Goal: Transaction & Acquisition: Purchase product/service

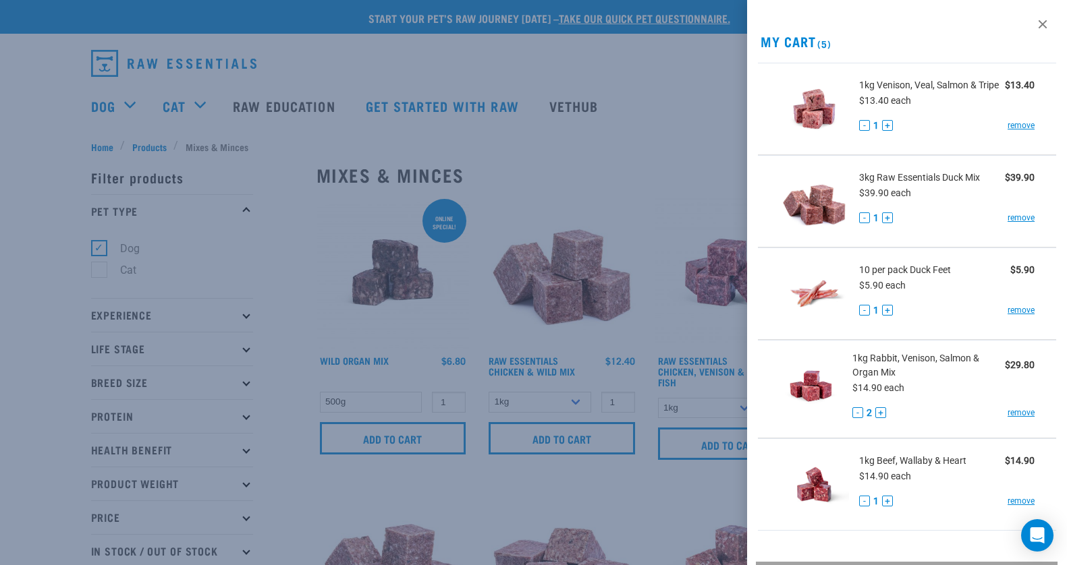
select select "442098"
click at [889, 308] on button "+" at bounding box center [887, 310] width 11 height 11
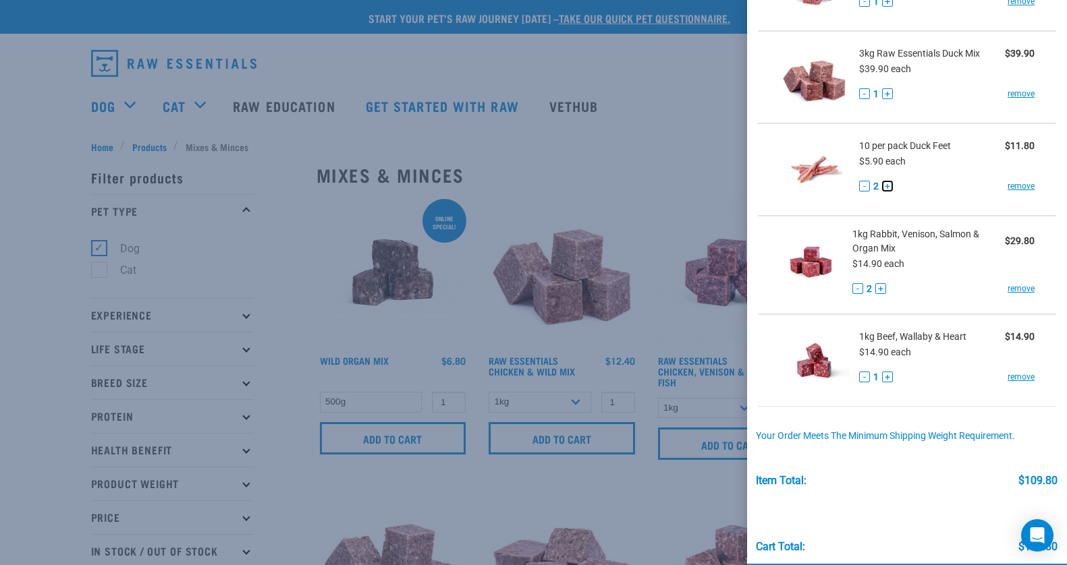
scroll to position [144, 0]
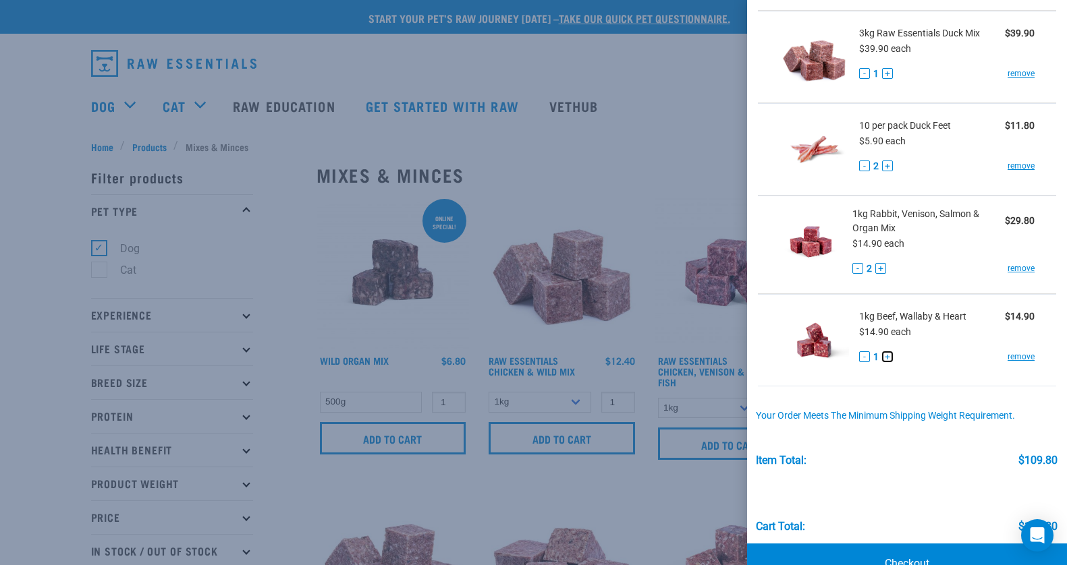
click at [888, 355] on button "+" at bounding box center [887, 357] width 11 height 11
click at [325, 299] on div at bounding box center [533, 282] width 1067 height 565
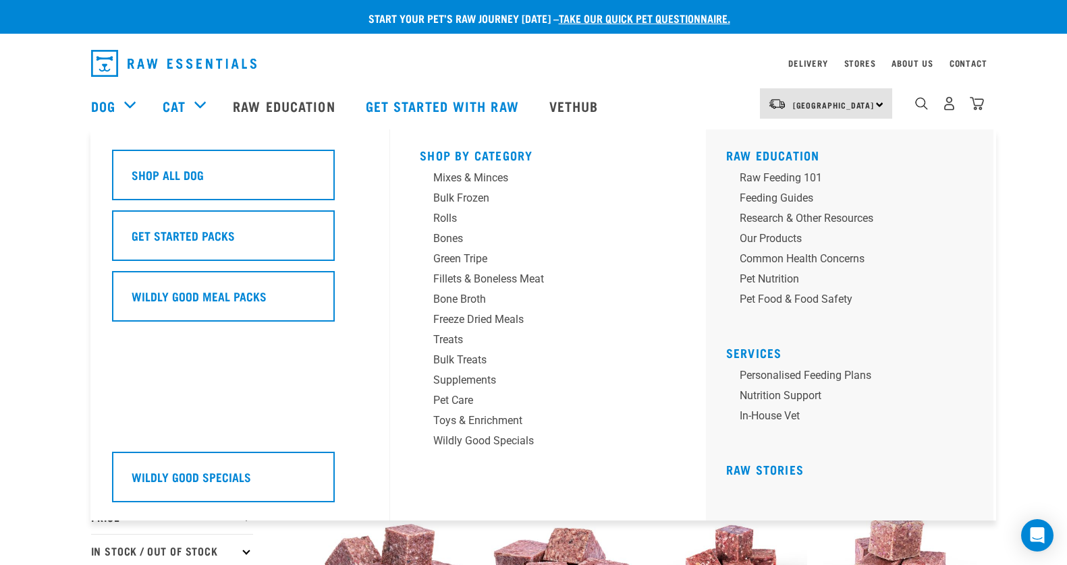
click at [135, 105] on div "Dog" at bounding box center [120, 106] width 58 height 54
click at [465, 399] on div "Pet Care" at bounding box center [538, 401] width 211 height 16
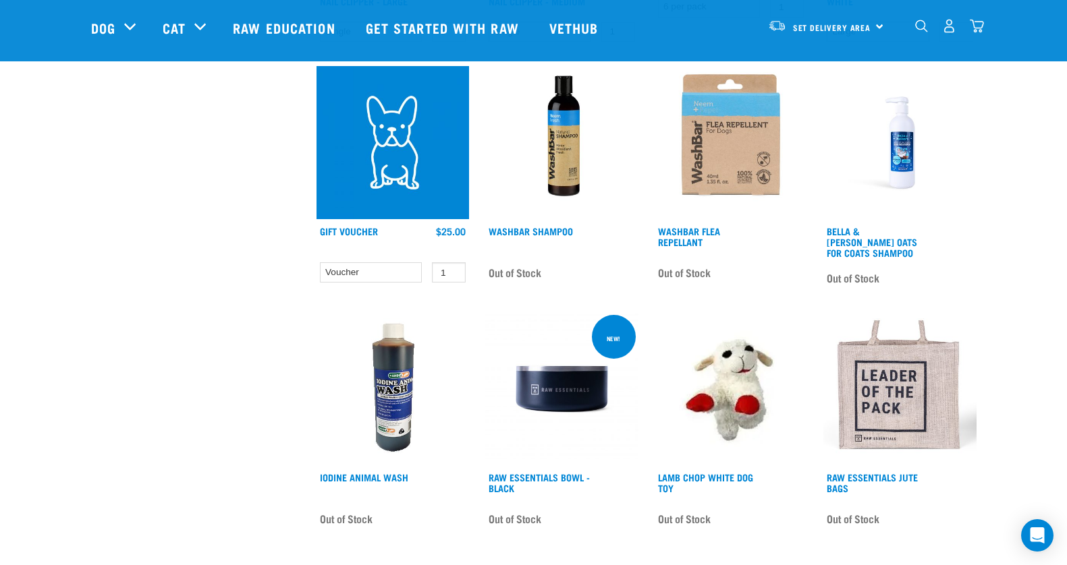
scroll to position [1360, 0]
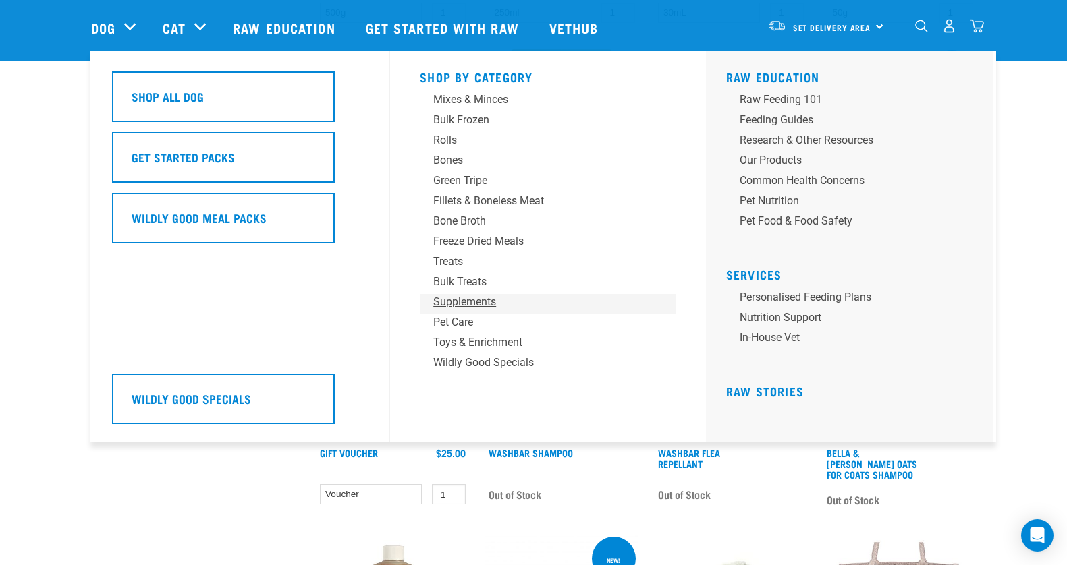
click at [464, 304] on div "Supplements" at bounding box center [538, 302] width 211 height 16
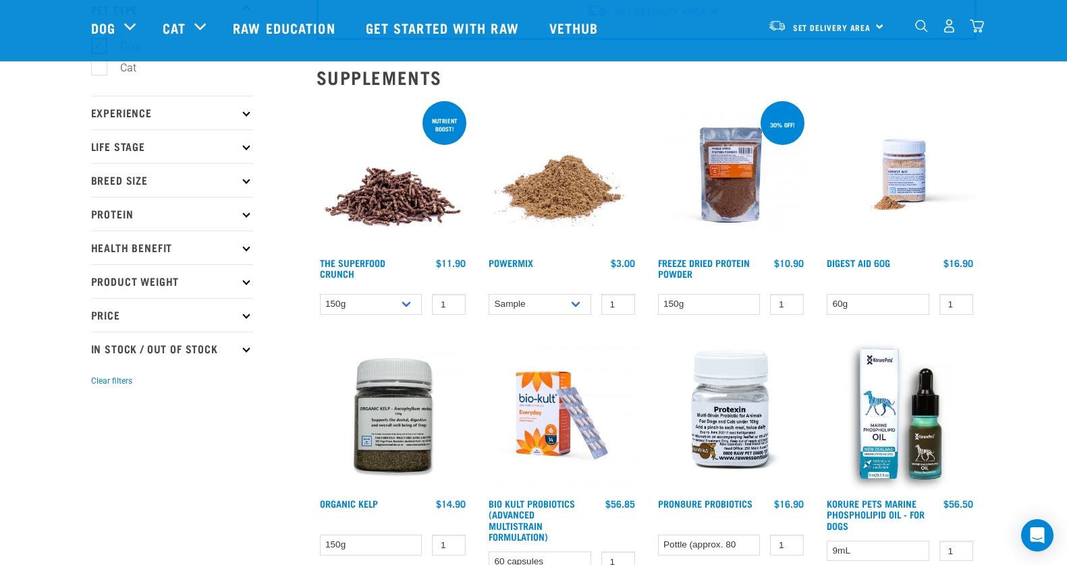
scroll to position [105, 0]
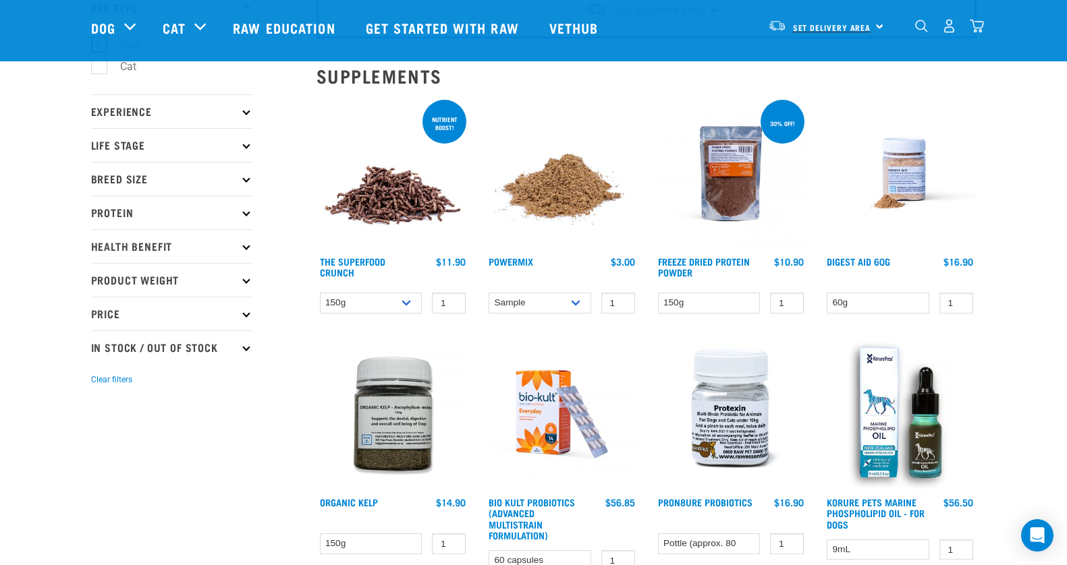
click at [862, 26] on span "Set Delivery Area" at bounding box center [832, 27] width 78 height 5
click at [830, 60] on link "[GEOGRAPHIC_DATA]" at bounding box center [825, 64] width 130 height 30
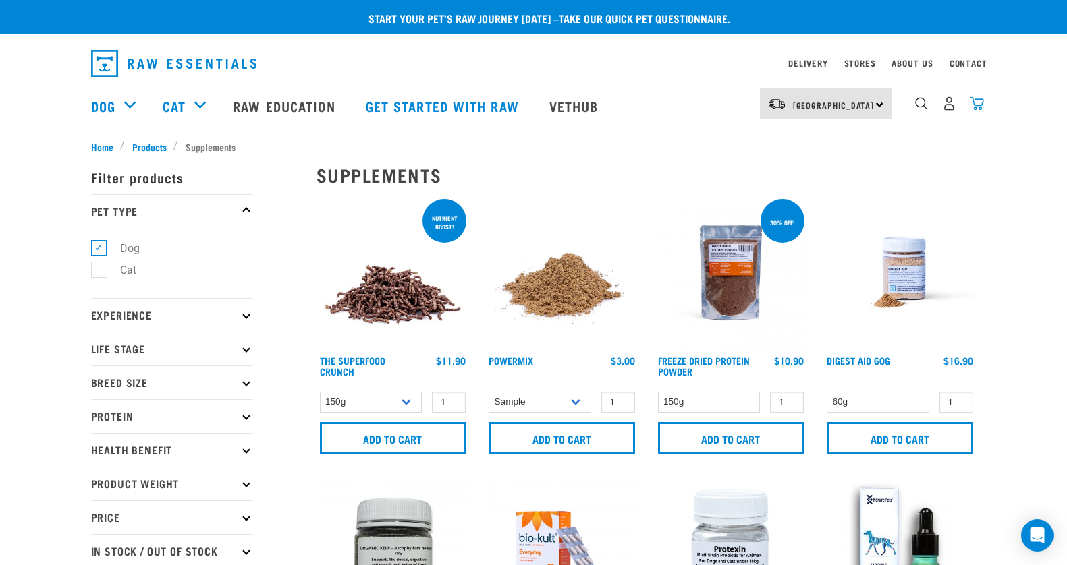
click at [975, 104] on img "dropdown navigation" at bounding box center [977, 103] width 14 height 14
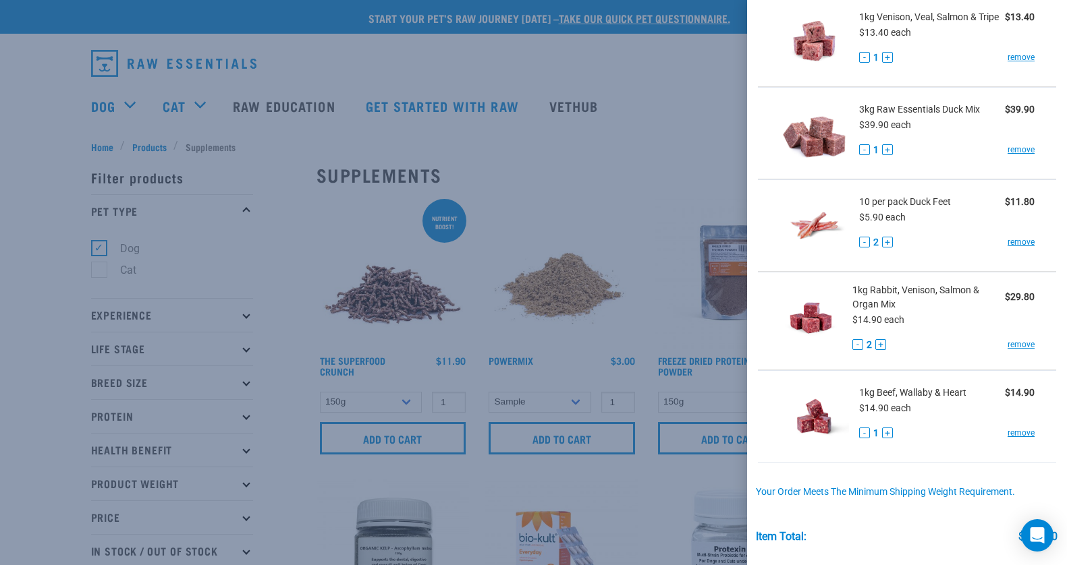
scroll to position [88, 0]
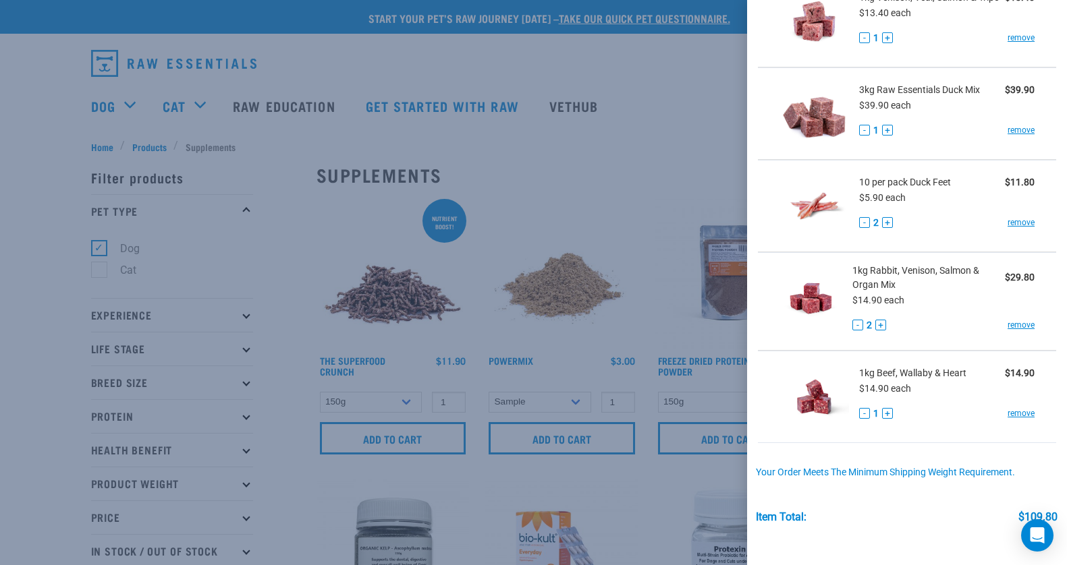
click at [697, 132] on div at bounding box center [533, 282] width 1067 height 565
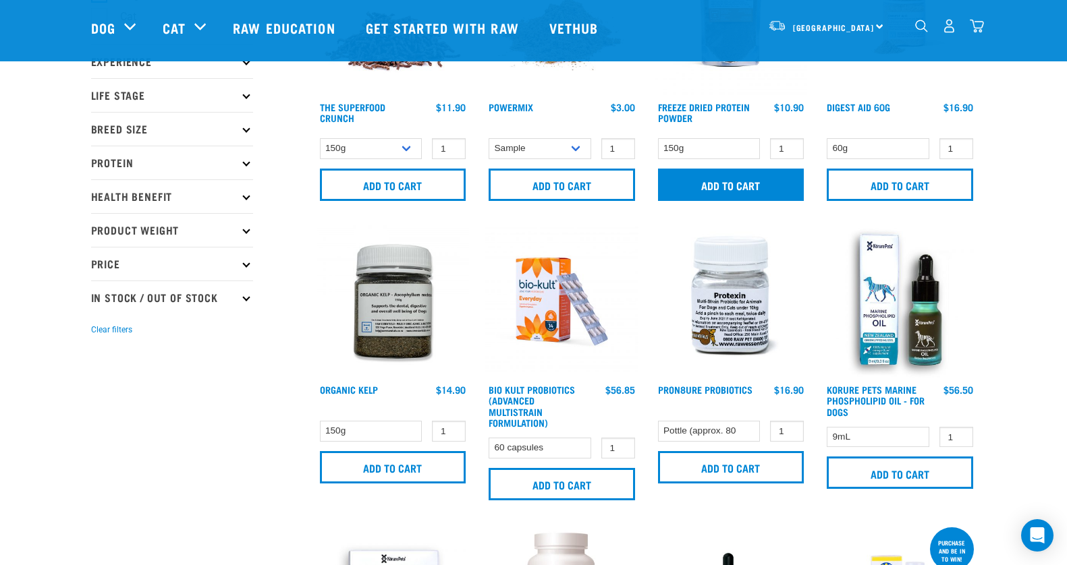
scroll to position [159, 0]
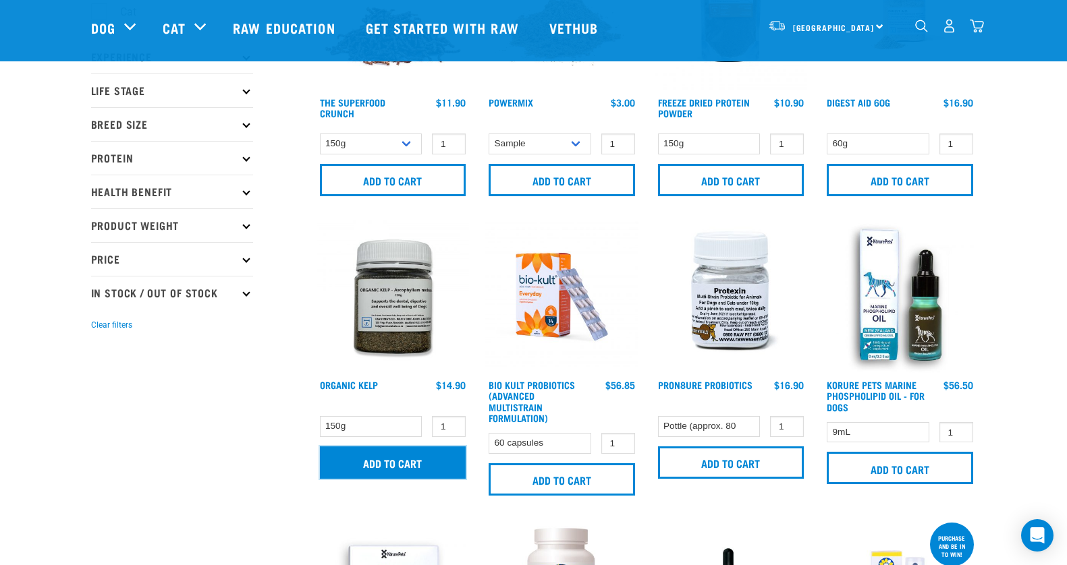
click at [392, 457] on input "Add to cart" at bounding box center [393, 463] width 146 height 32
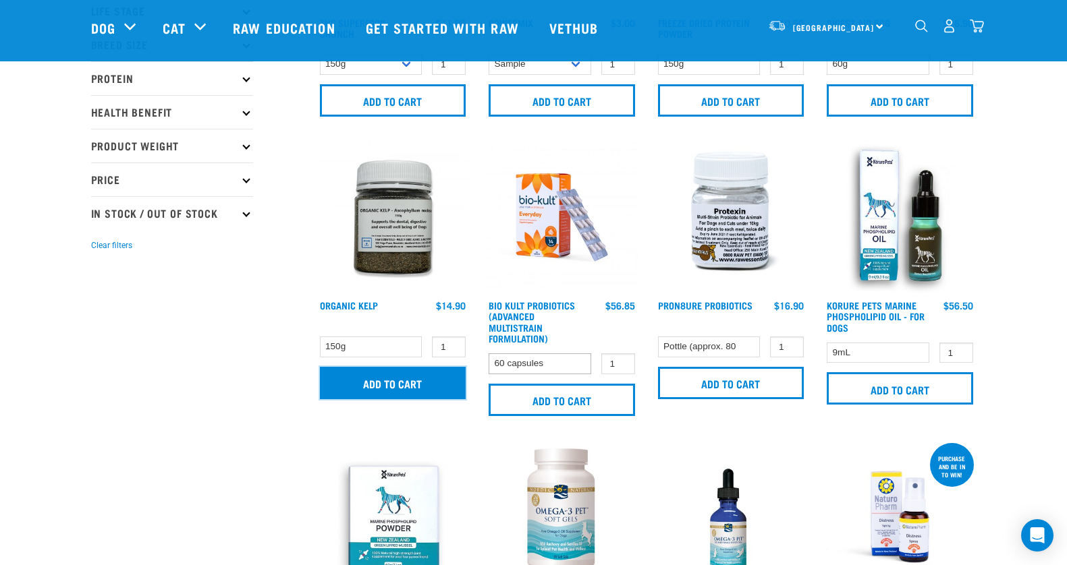
scroll to position [287, 0]
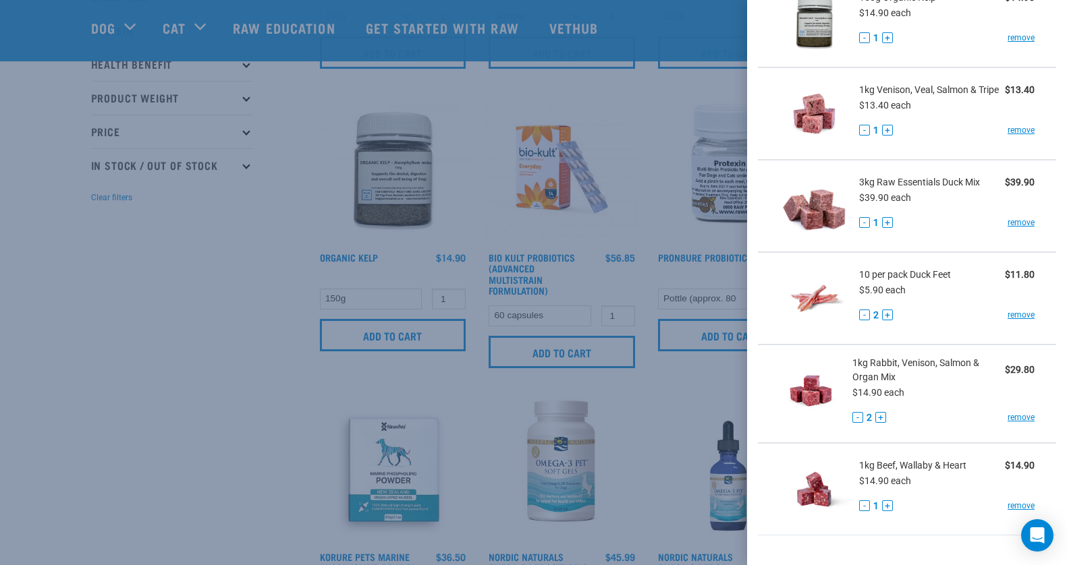
click at [904, 335] on div at bounding box center [533, 282] width 1067 height 565
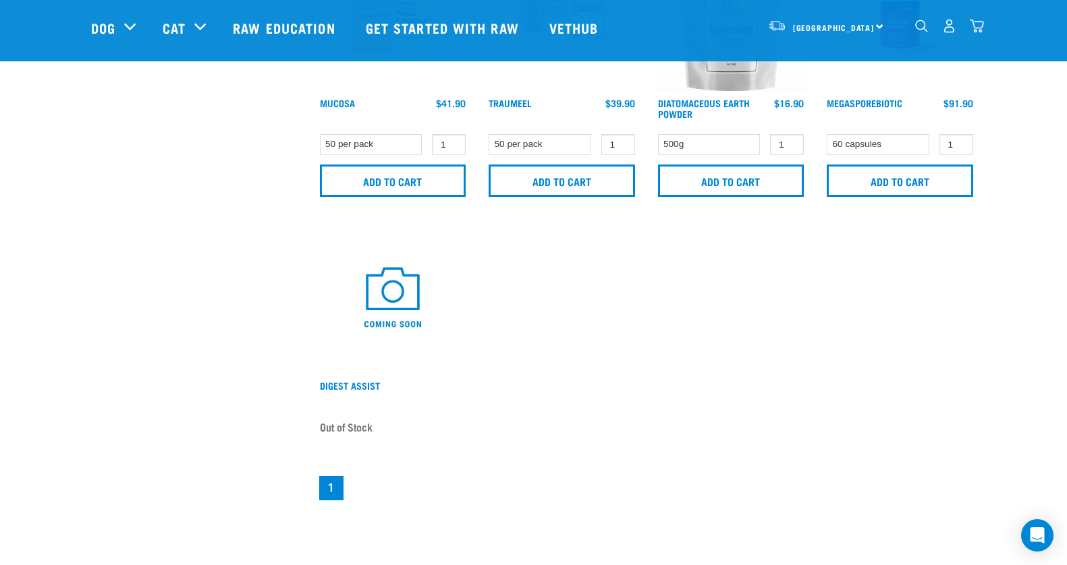
scroll to position [837, 0]
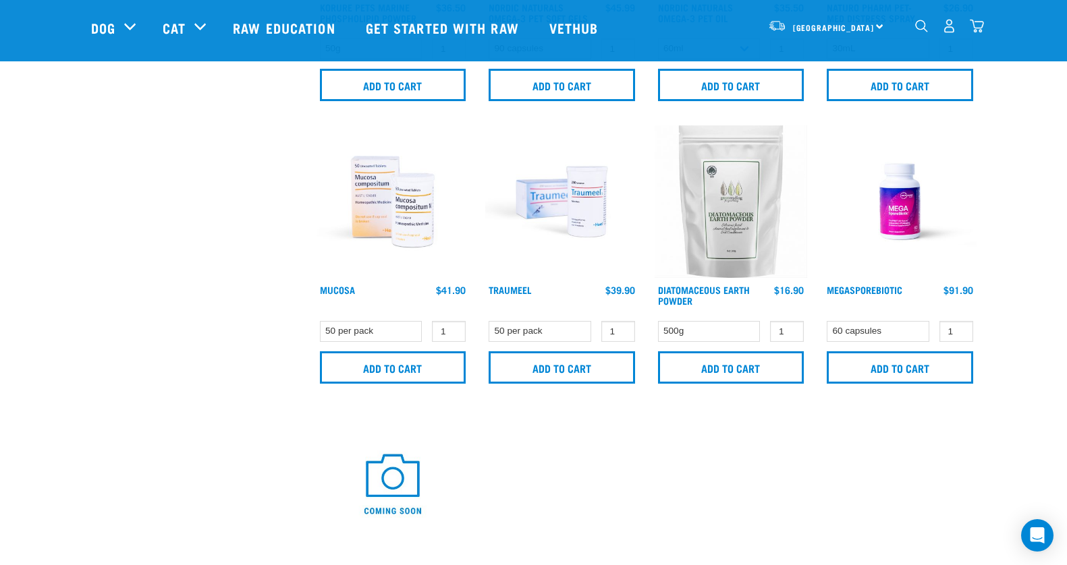
click at [730, 200] on img at bounding box center [730, 202] width 153 height 153
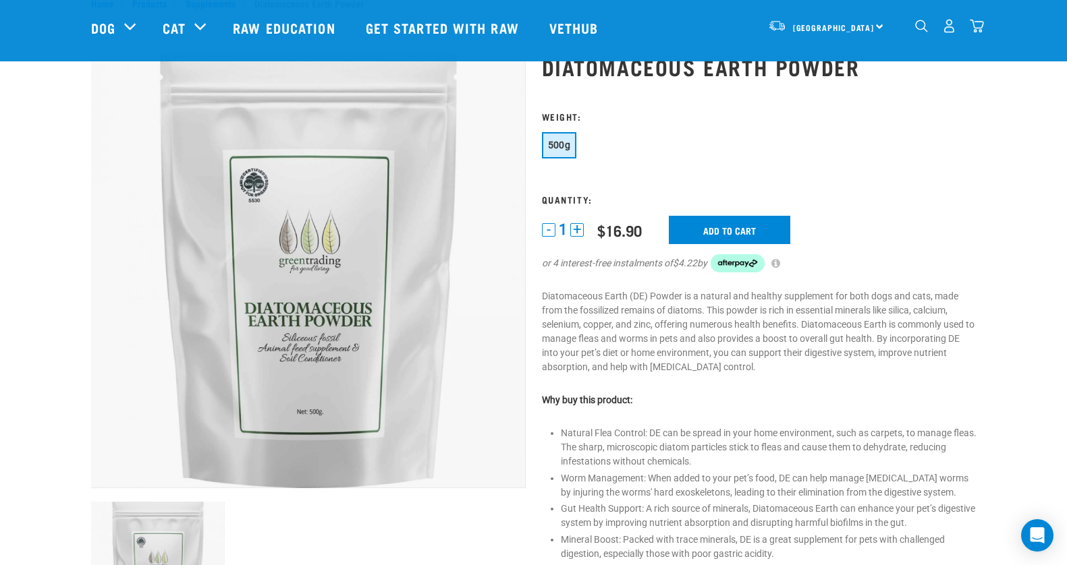
scroll to position [54, 0]
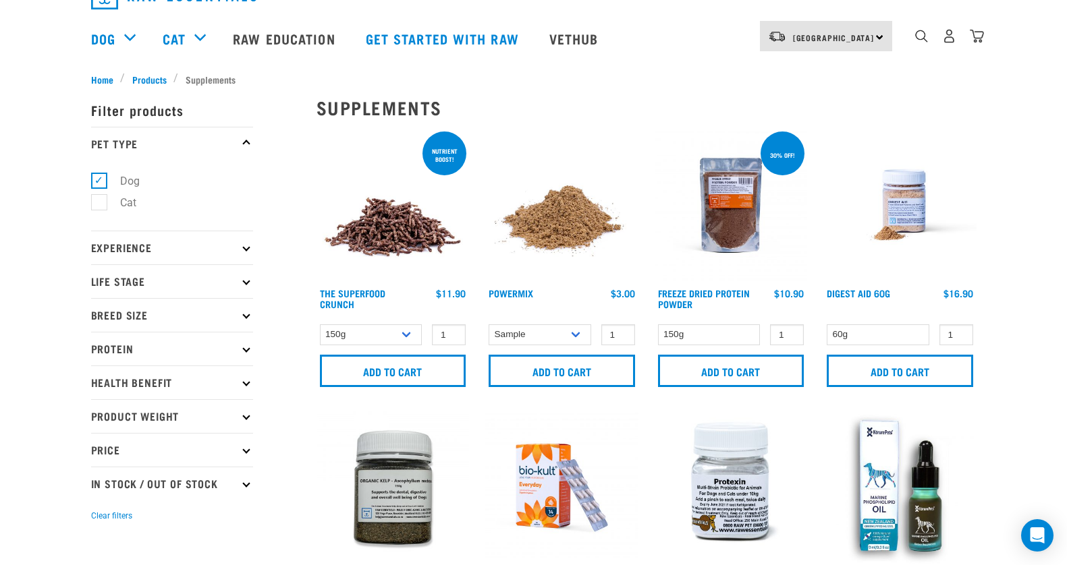
scroll to position [31, 0]
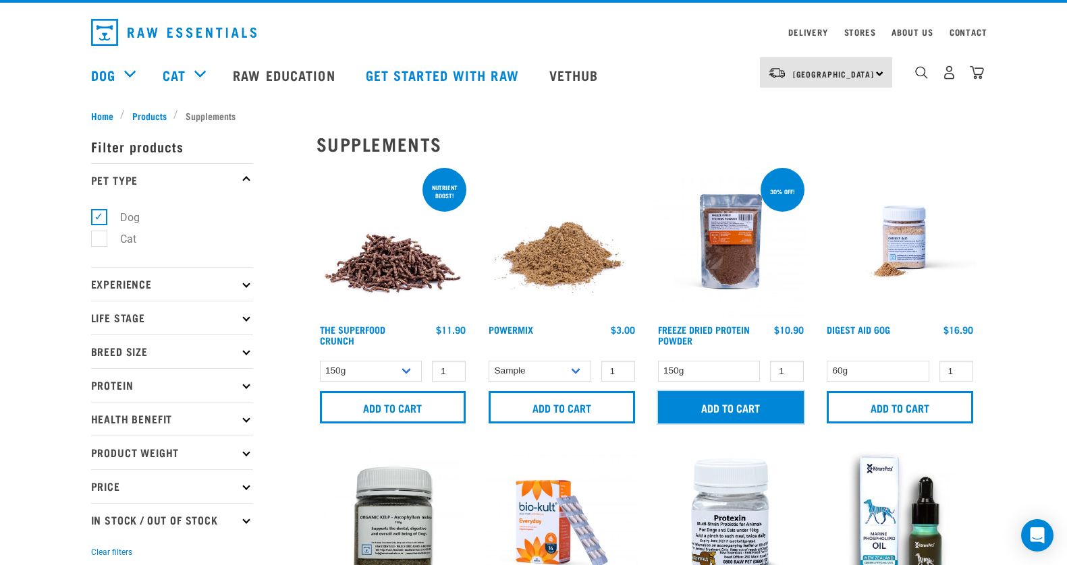
click at [731, 414] on input "Add to cart" at bounding box center [731, 407] width 146 height 32
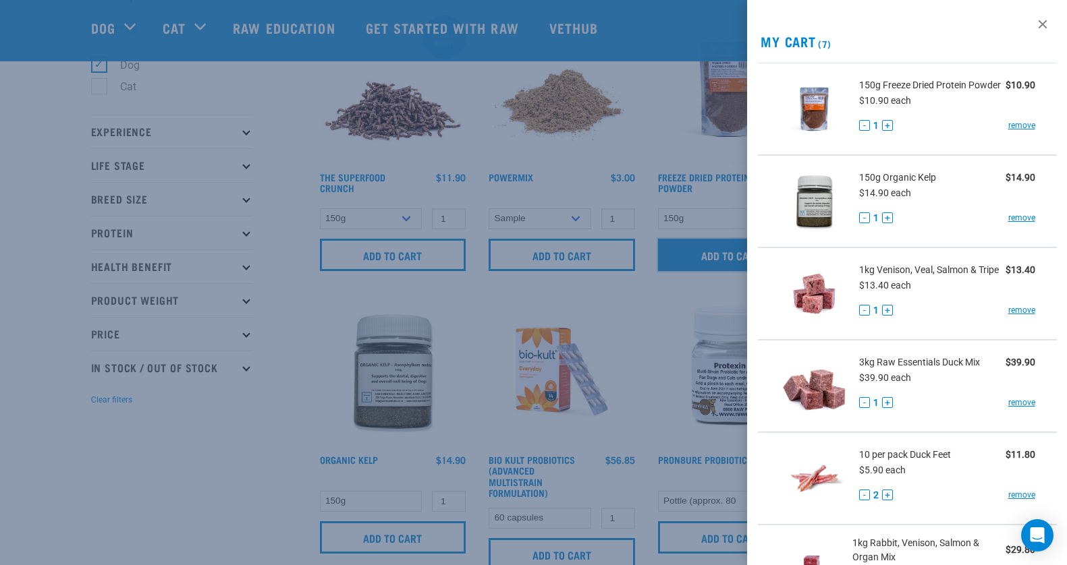
scroll to position [92, 0]
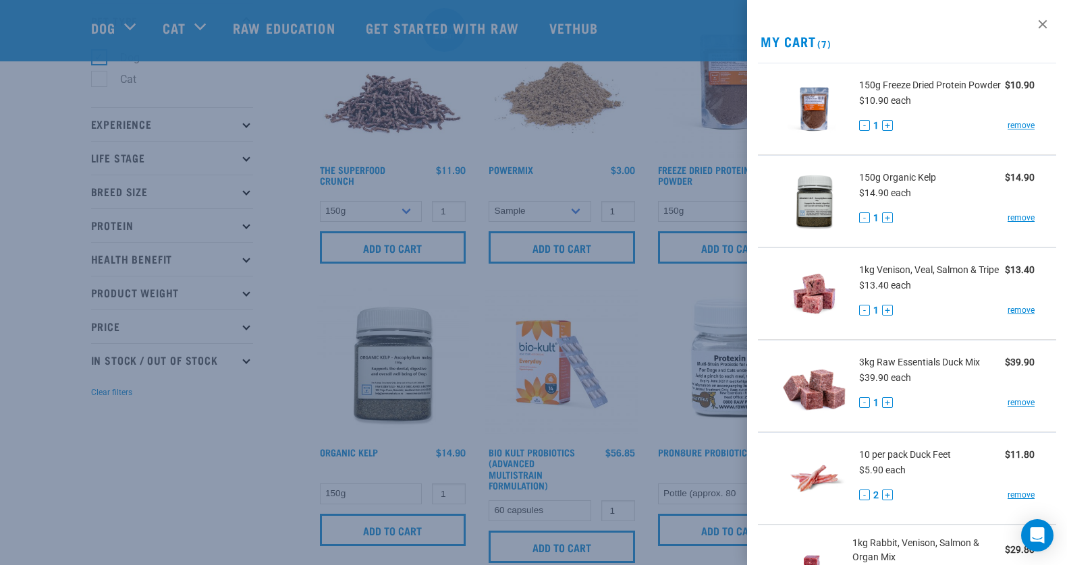
click at [273, 439] on div at bounding box center [533, 282] width 1067 height 565
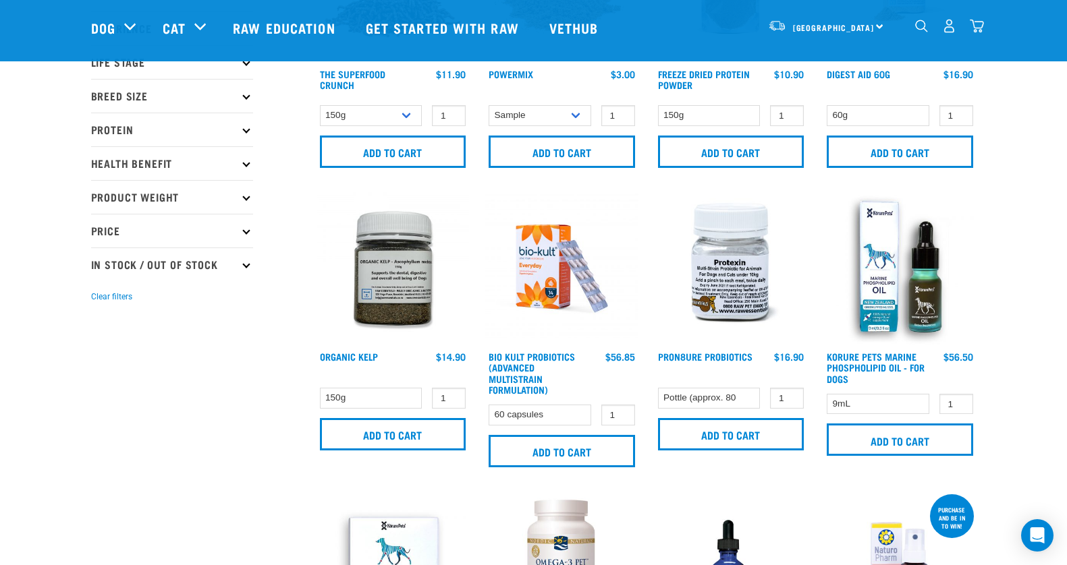
scroll to position [0, 0]
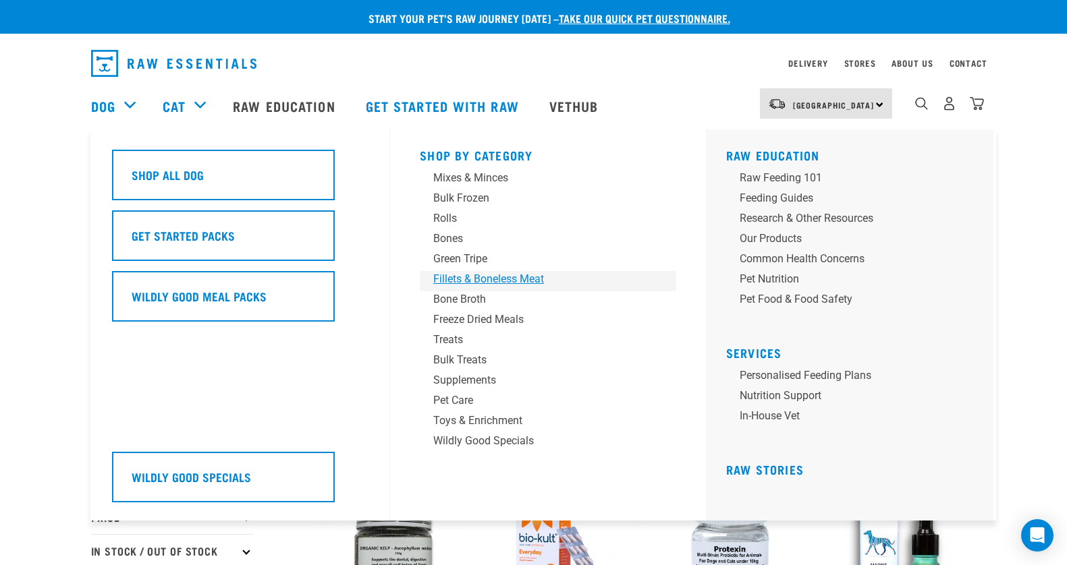
click at [466, 285] on div "Fillets & Boneless Meat" at bounding box center [538, 279] width 211 height 16
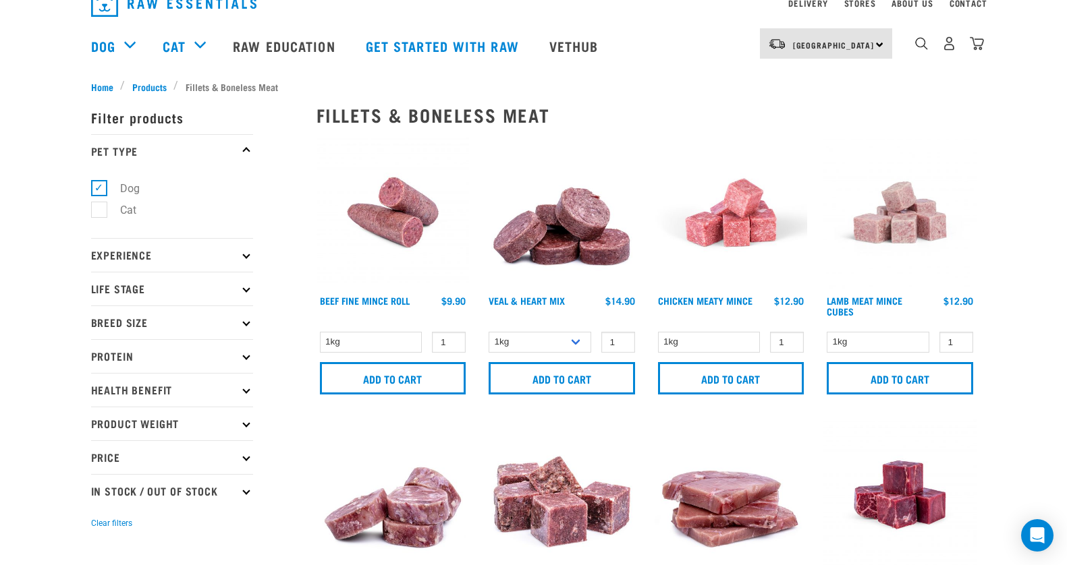
scroll to position [15, 0]
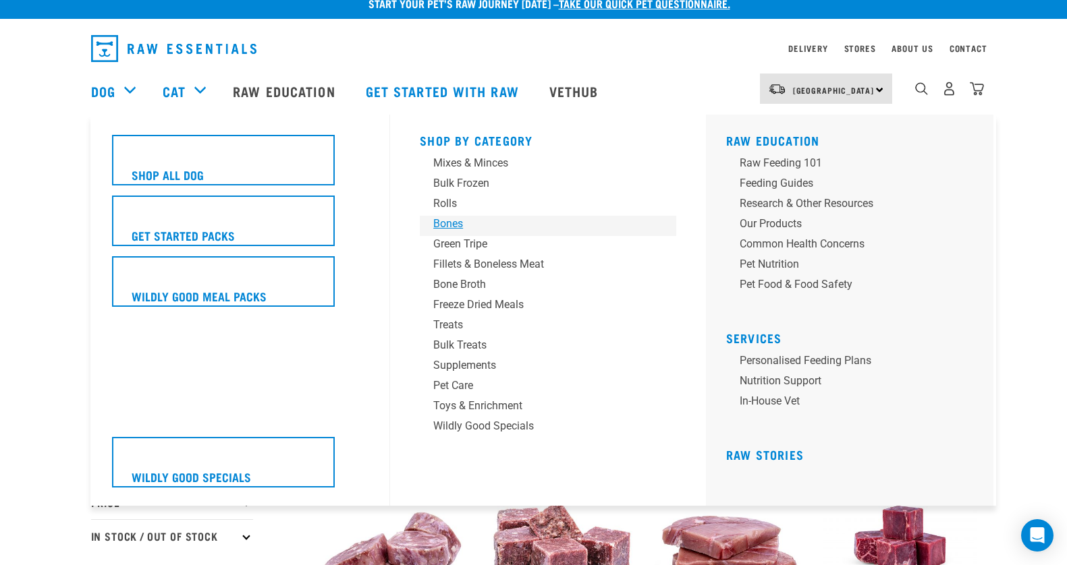
click at [456, 228] on div "Bones" at bounding box center [538, 224] width 211 height 16
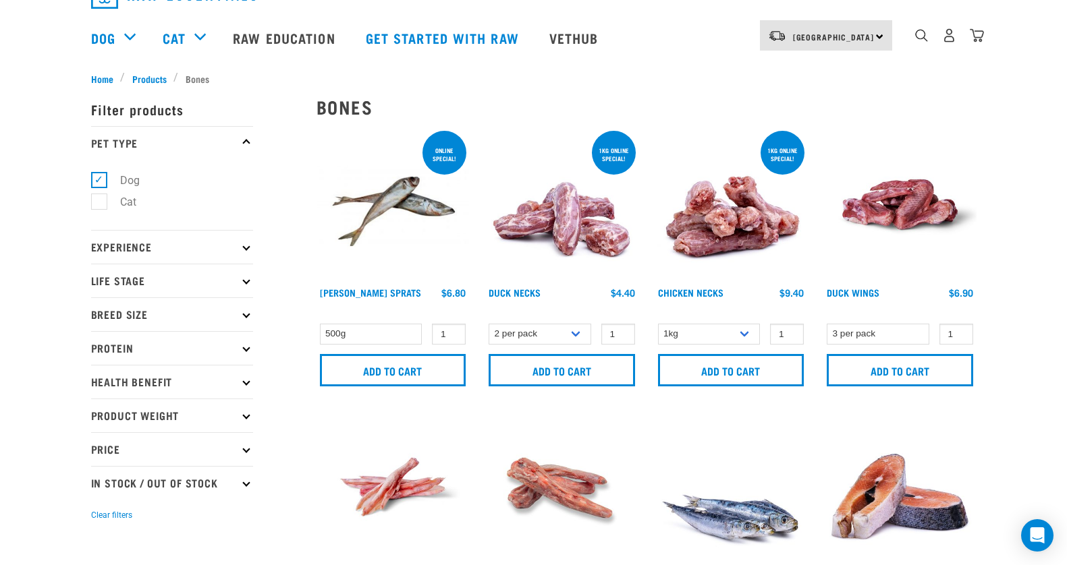
scroll to position [30, 0]
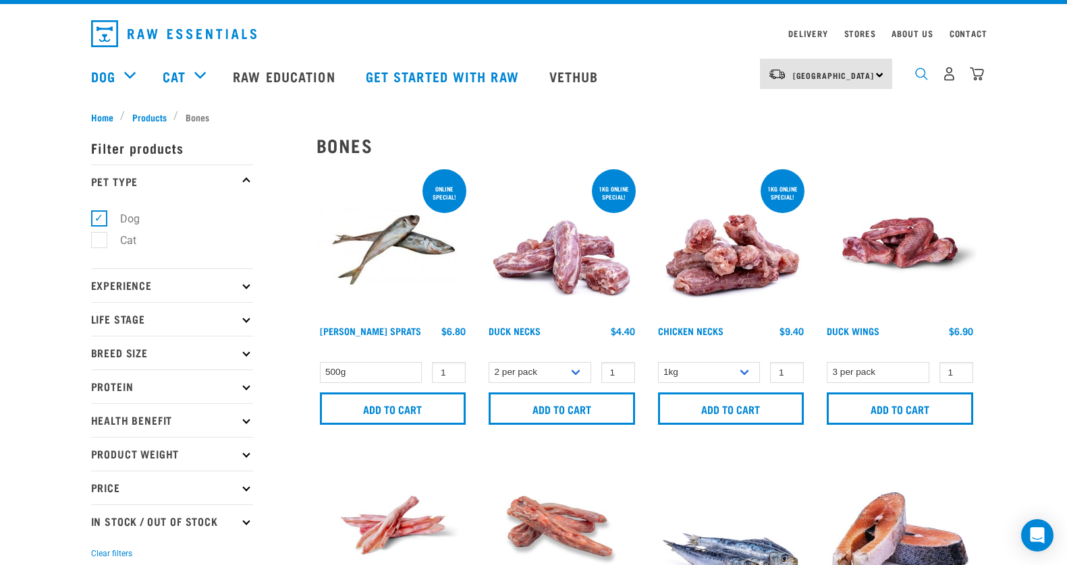
click at [916, 75] on img "dropdown navigation" at bounding box center [921, 73] width 13 height 13
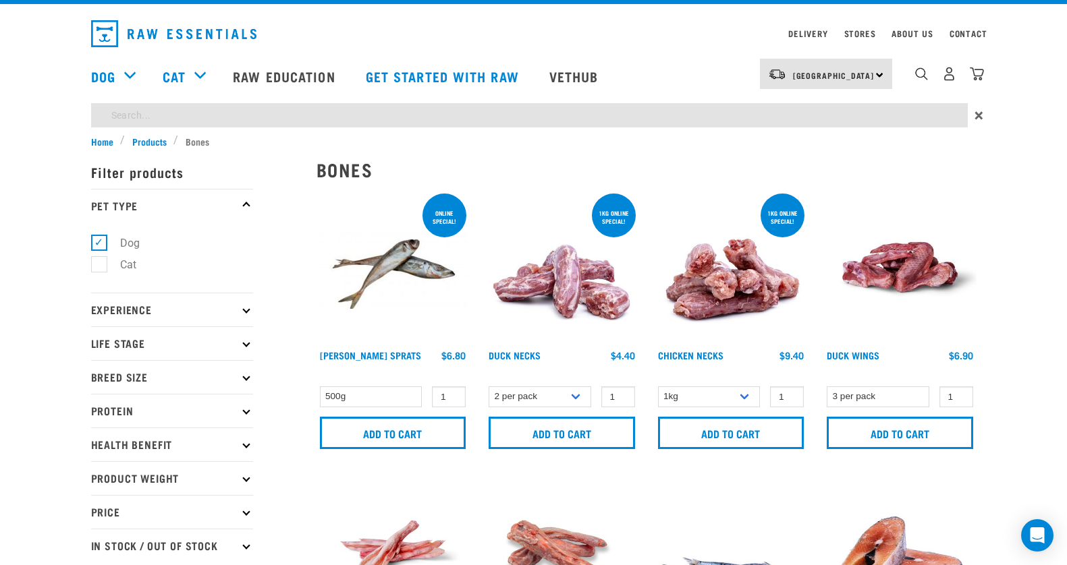
click at [439, 115] on input "search" at bounding box center [529, 115] width 876 height 24
type input "rabbit"
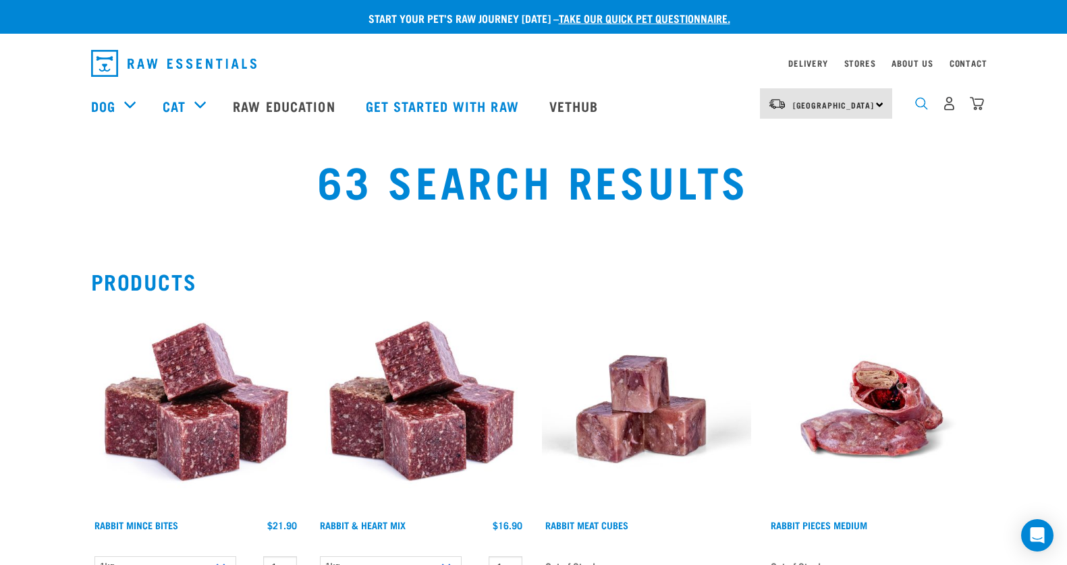
click at [922, 106] on img "dropdown navigation" at bounding box center [921, 103] width 13 height 13
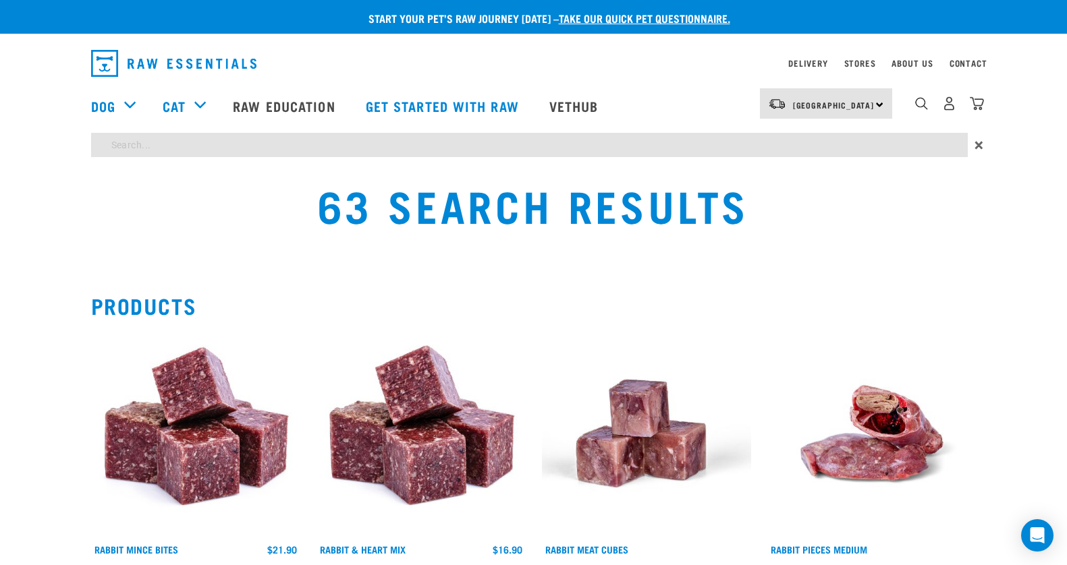
click at [581, 138] on input "search" at bounding box center [529, 145] width 876 height 24
type input "alpaca"
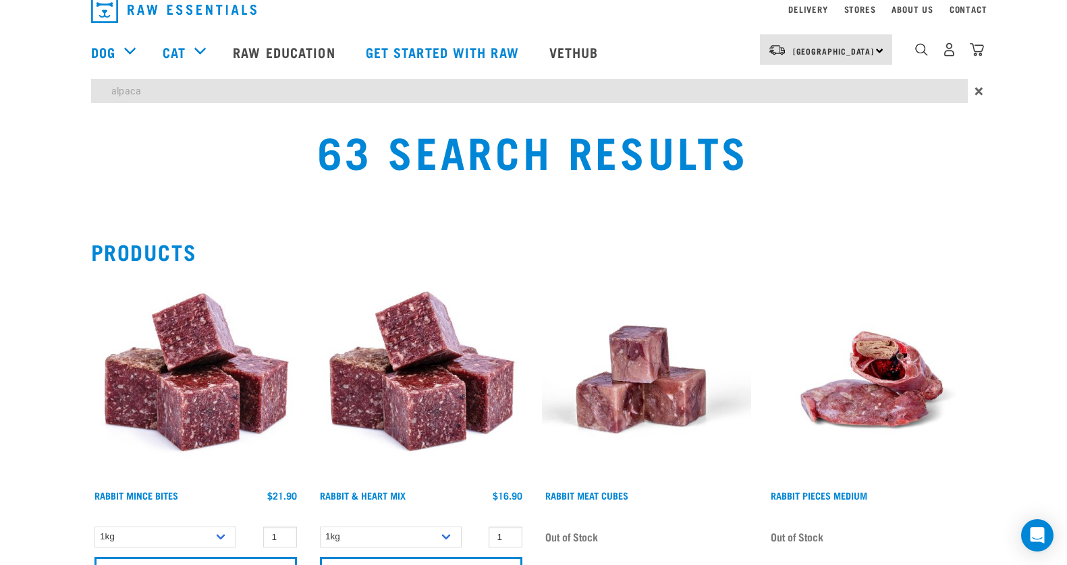
scroll to position [67, 0]
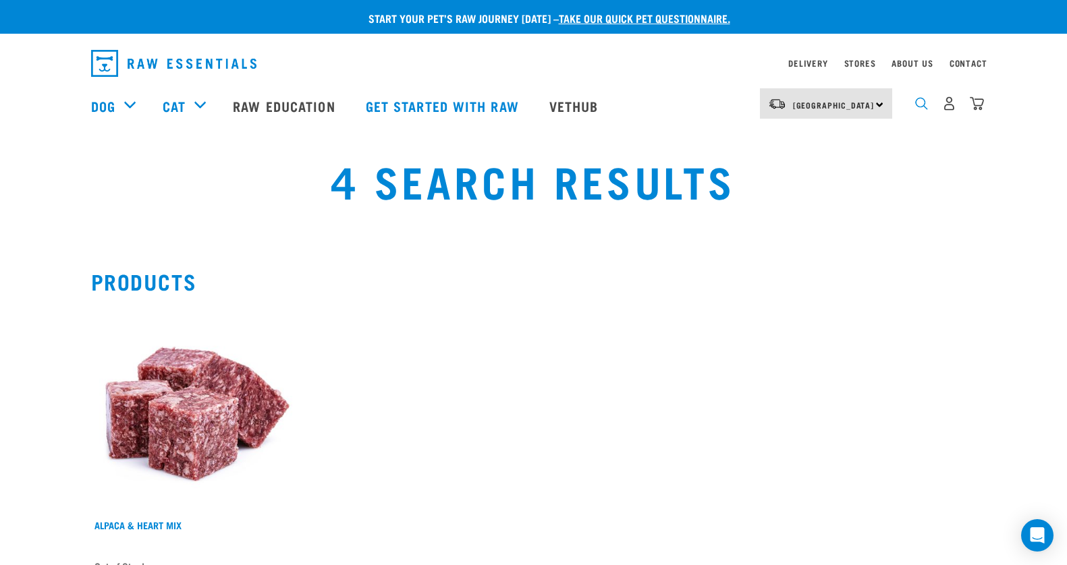
click at [921, 110] on img "dropdown navigation" at bounding box center [921, 103] width 13 height 13
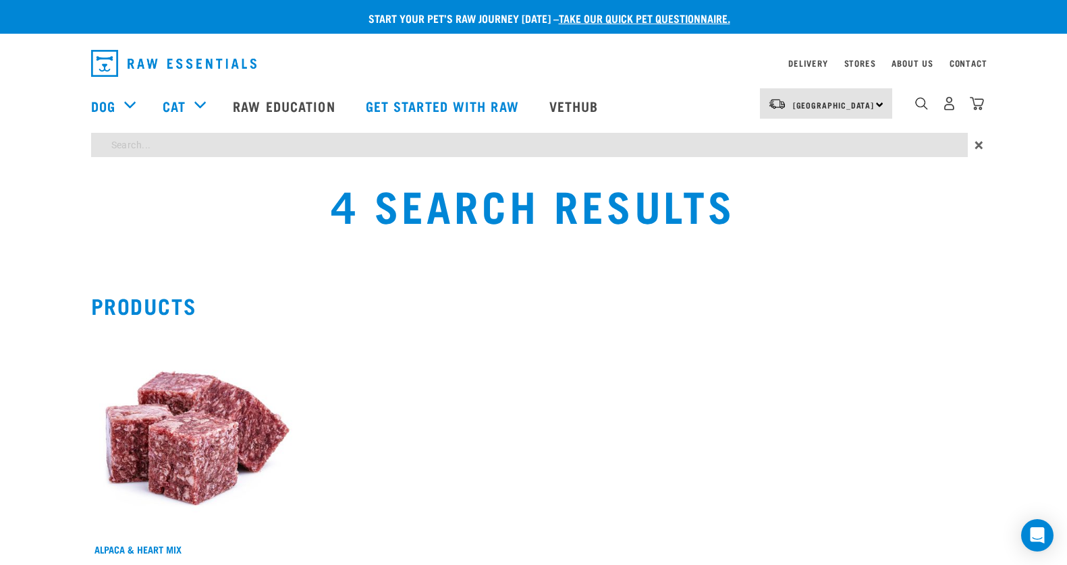
click at [853, 144] on input "search" at bounding box center [529, 145] width 876 height 24
type input "roll"
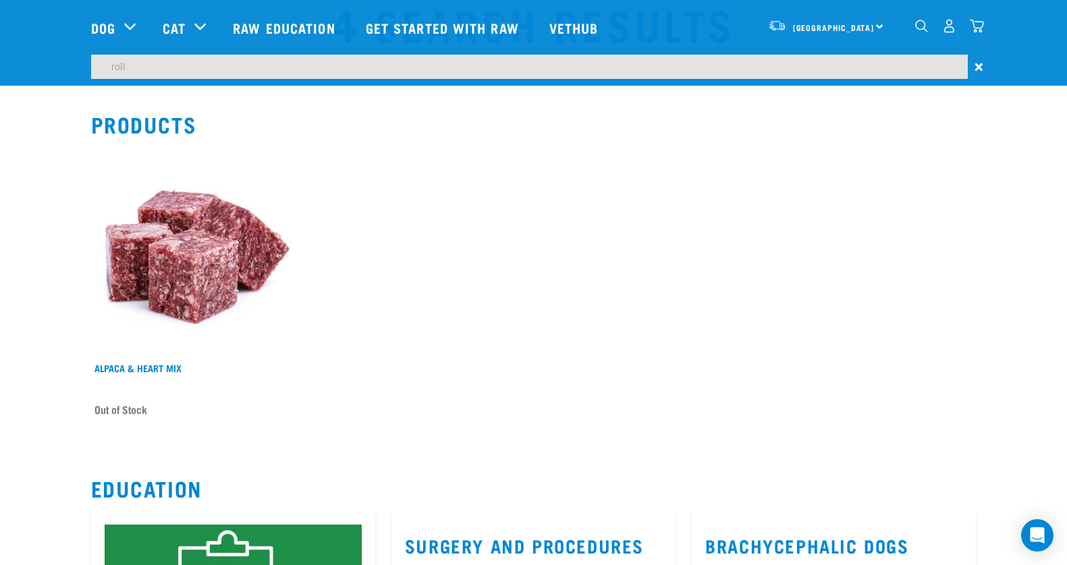
scroll to position [84, 0]
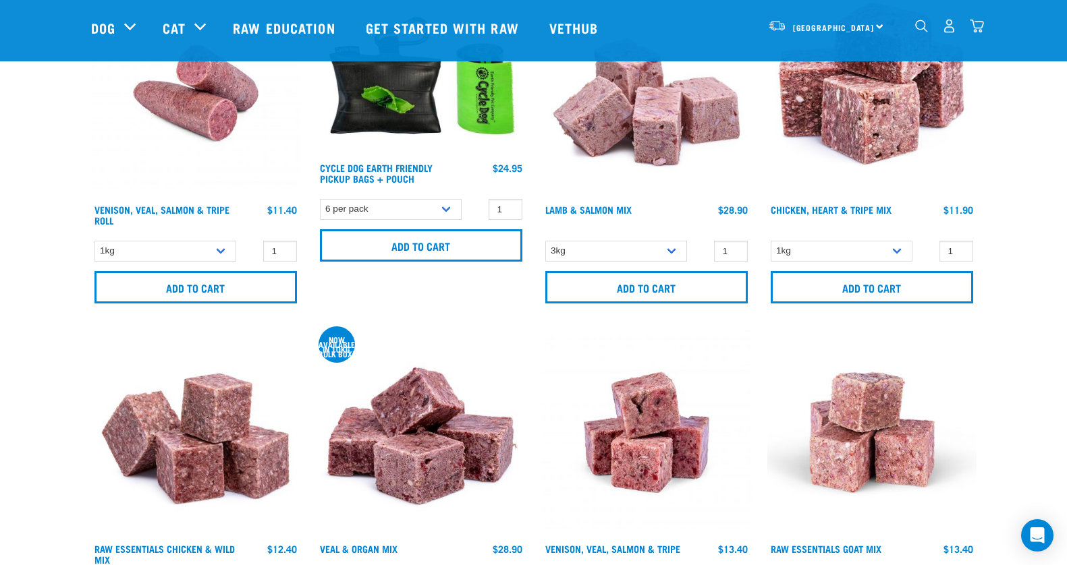
scroll to position [886, 0]
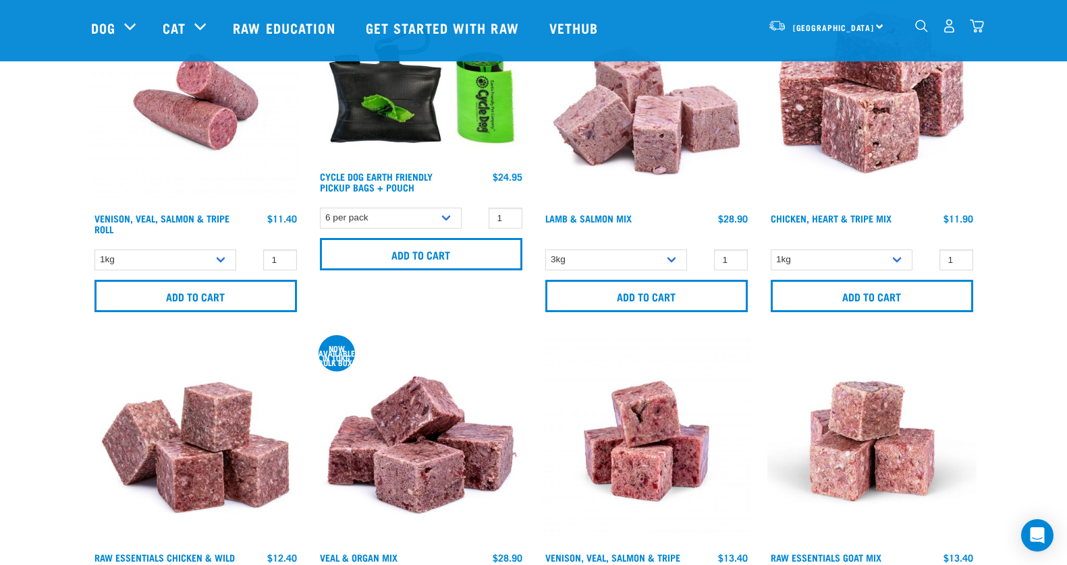
click at [978, 27] on img "dropdown navigation" at bounding box center [977, 26] width 14 height 14
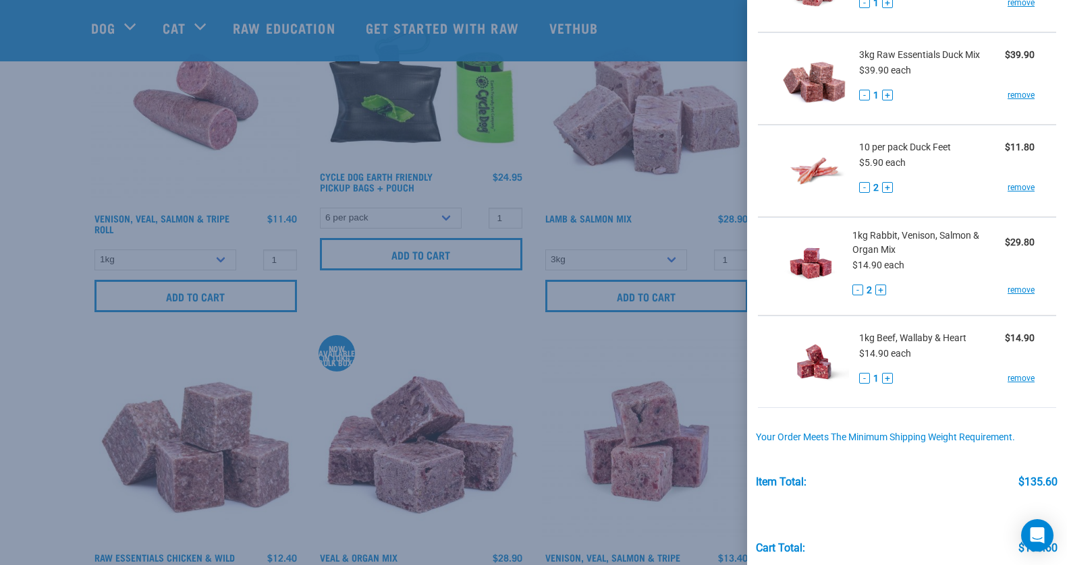
scroll to position [364, 0]
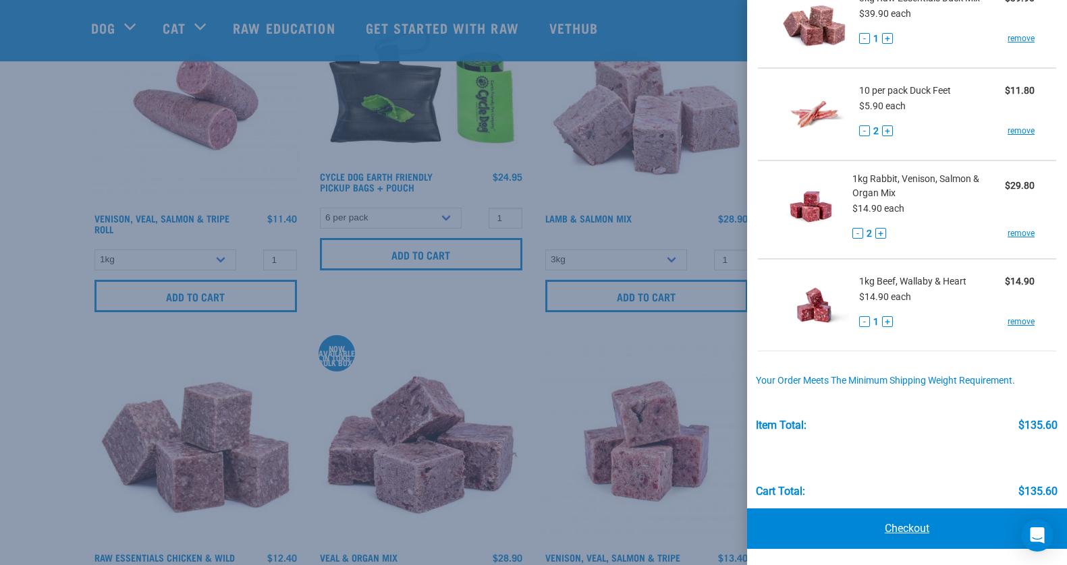
click at [882, 527] on link "Checkout" at bounding box center [907, 529] width 320 height 40
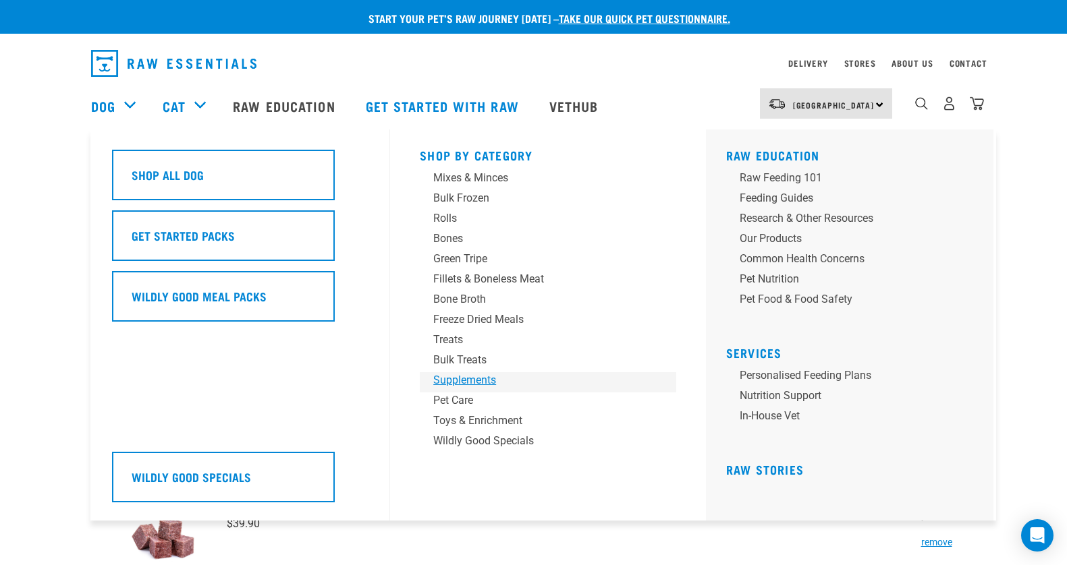
click at [466, 384] on div "Supplements" at bounding box center [538, 380] width 211 height 16
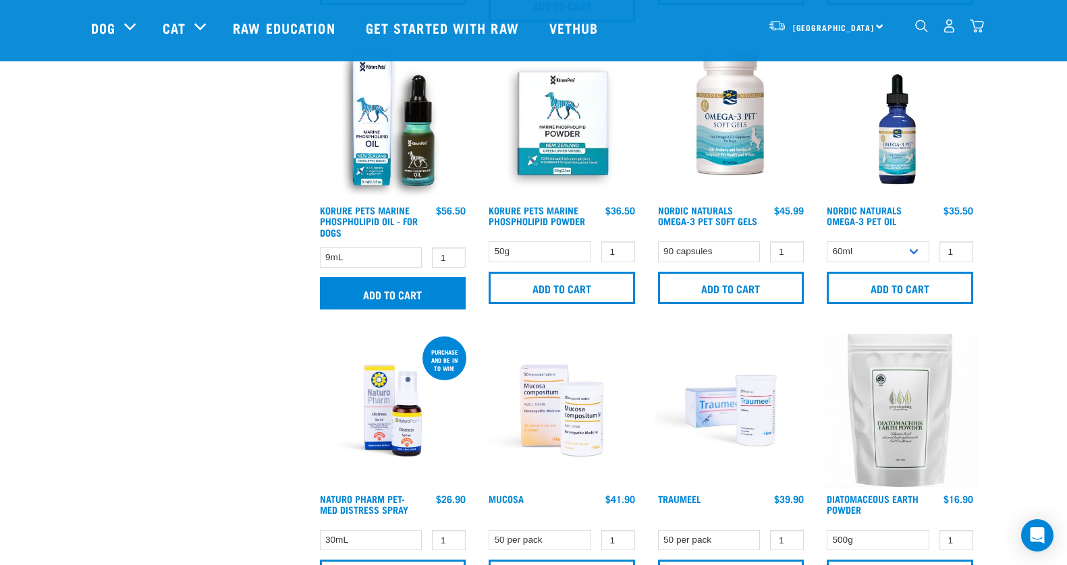
scroll to position [644, 0]
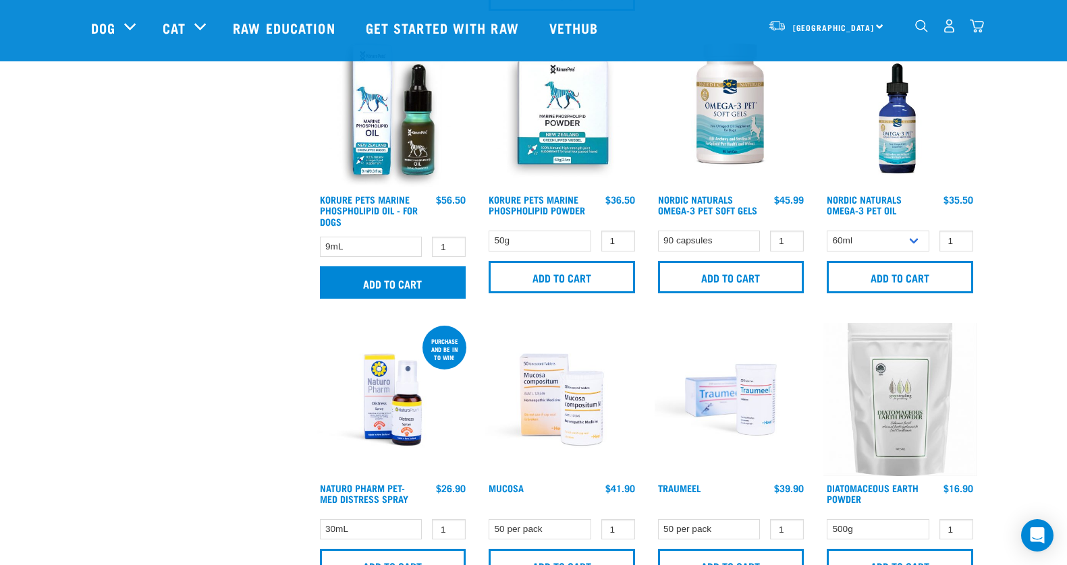
click at [418, 292] on input "Add to cart" at bounding box center [393, 283] width 146 height 32
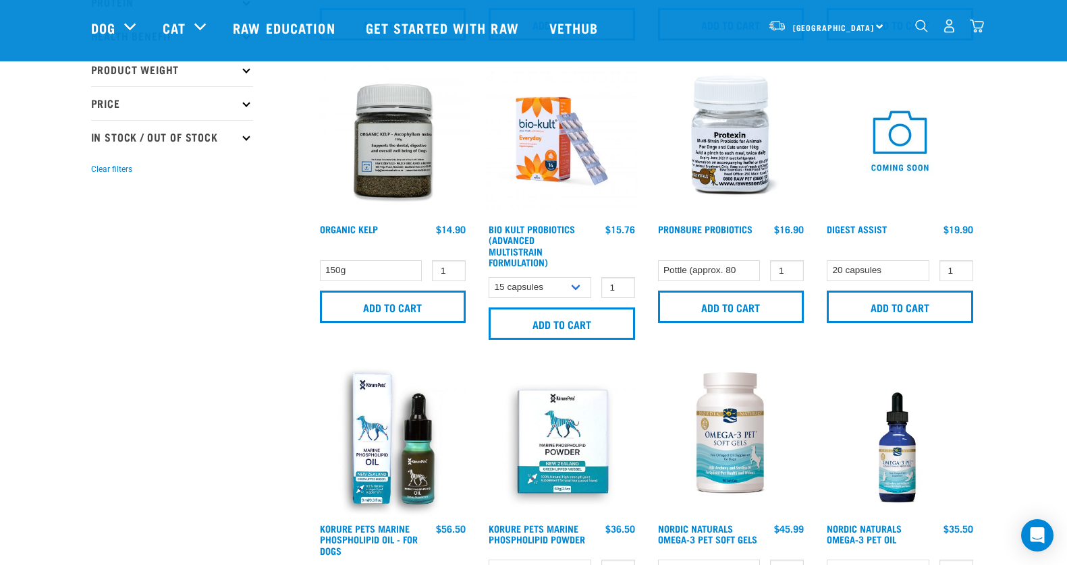
scroll to position [0, 0]
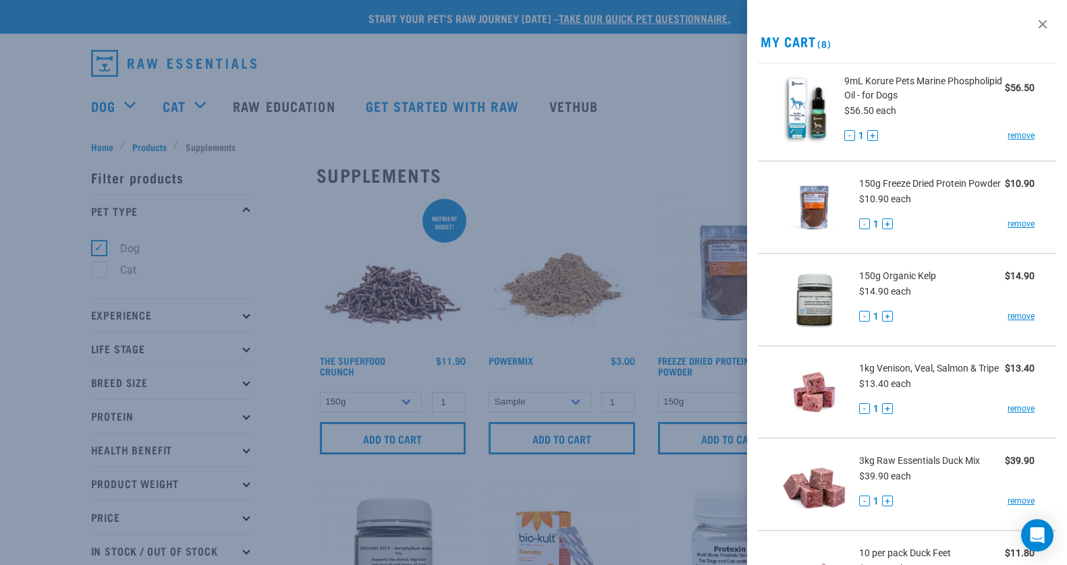
click at [109, 107] on div at bounding box center [533, 282] width 1067 height 565
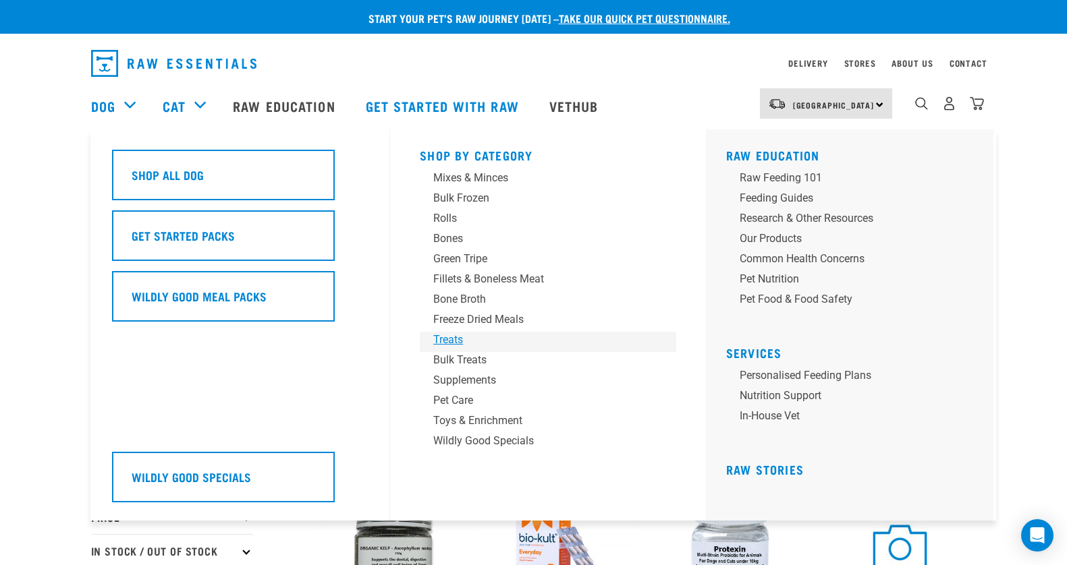
click at [458, 345] on div "Treats" at bounding box center [538, 340] width 211 height 16
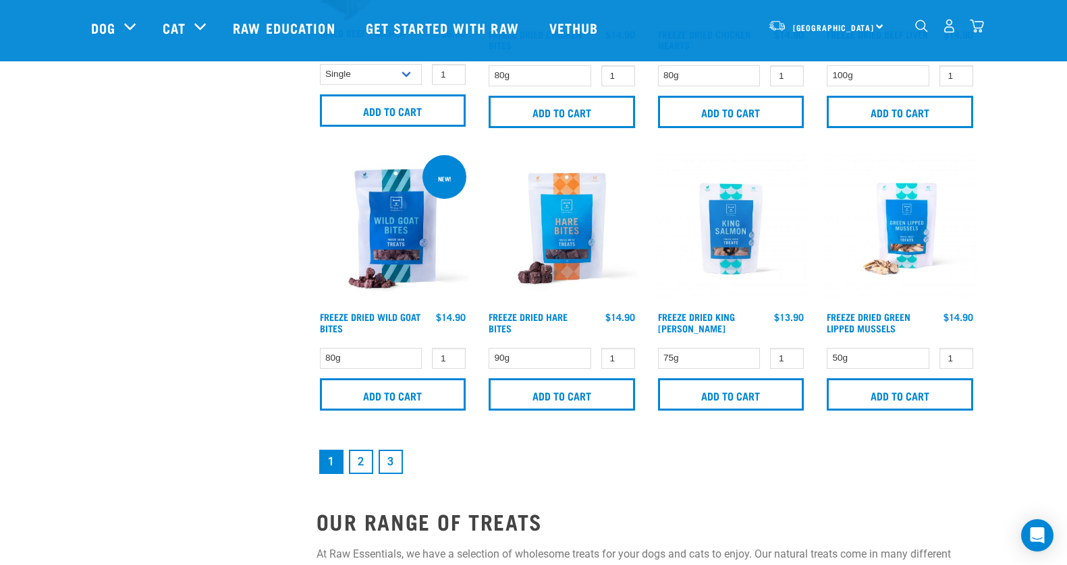
scroll to position [1926, 0]
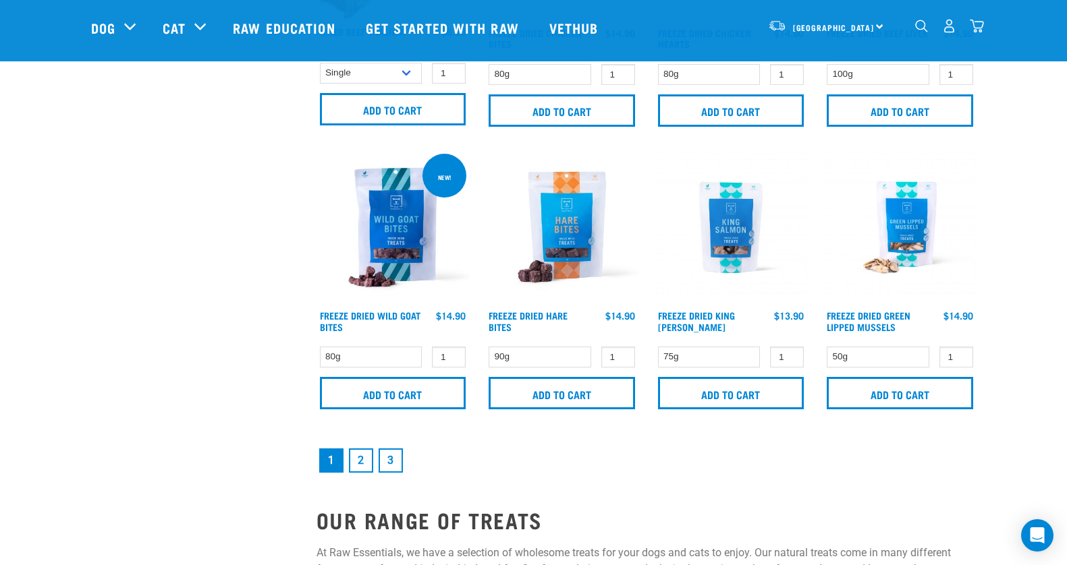
click at [354, 459] on link "2" at bounding box center [361, 461] width 24 height 24
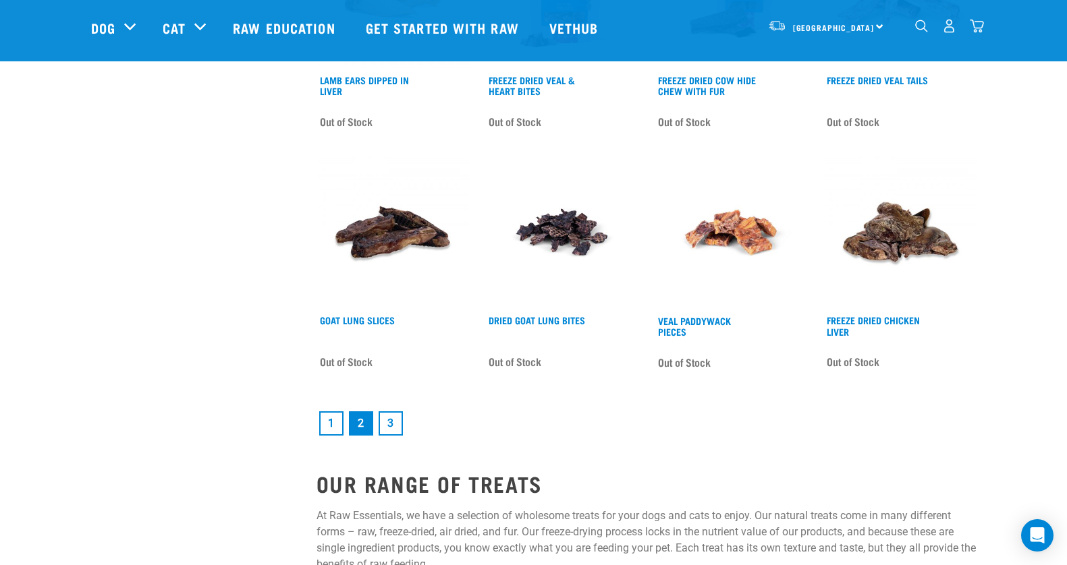
scroll to position [1893, 0]
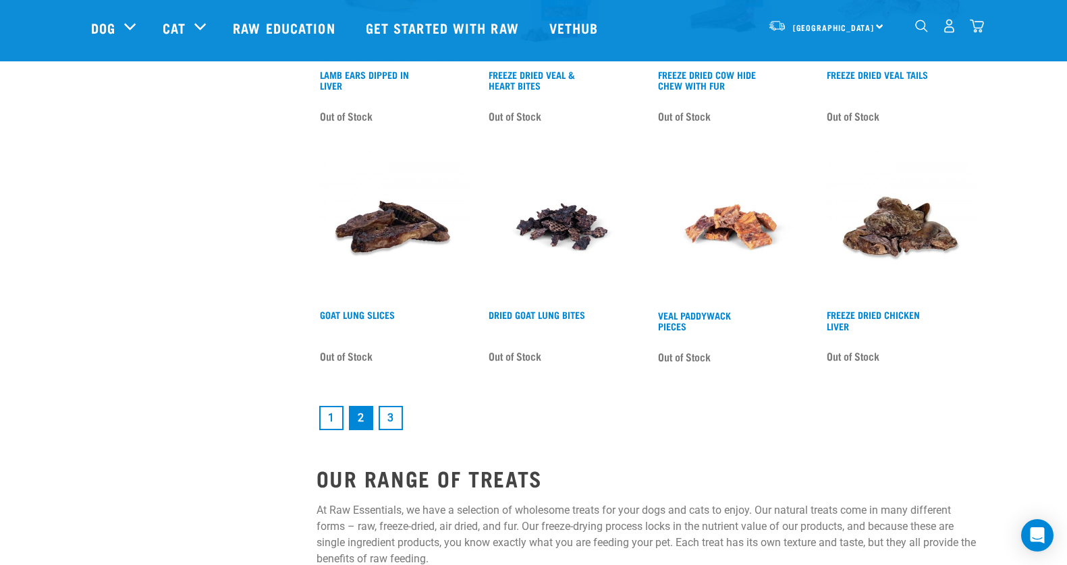
click at [328, 412] on link "1" at bounding box center [331, 418] width 24 height 24
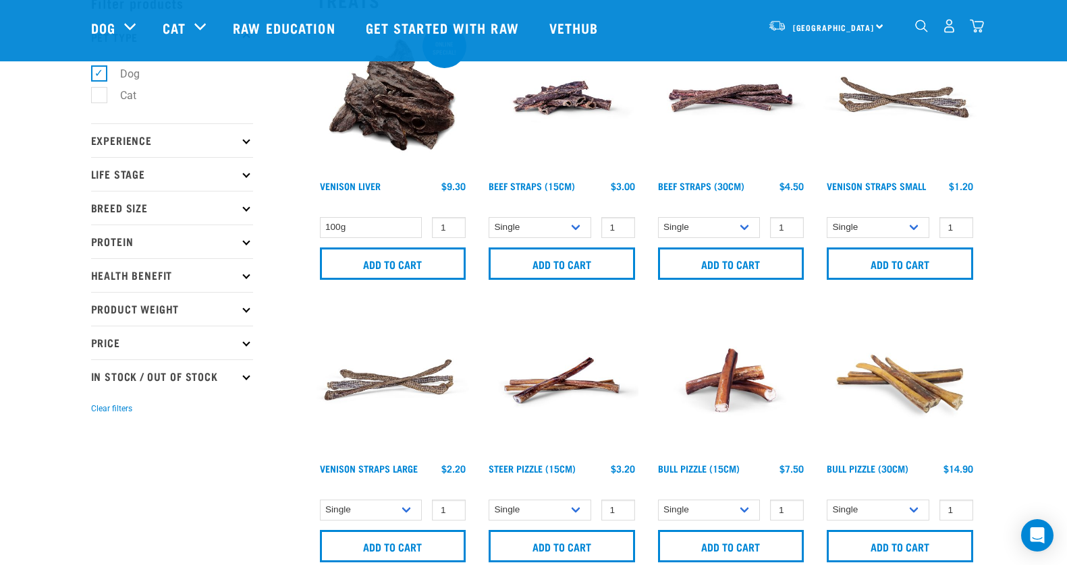
scroll to position [84, 0]
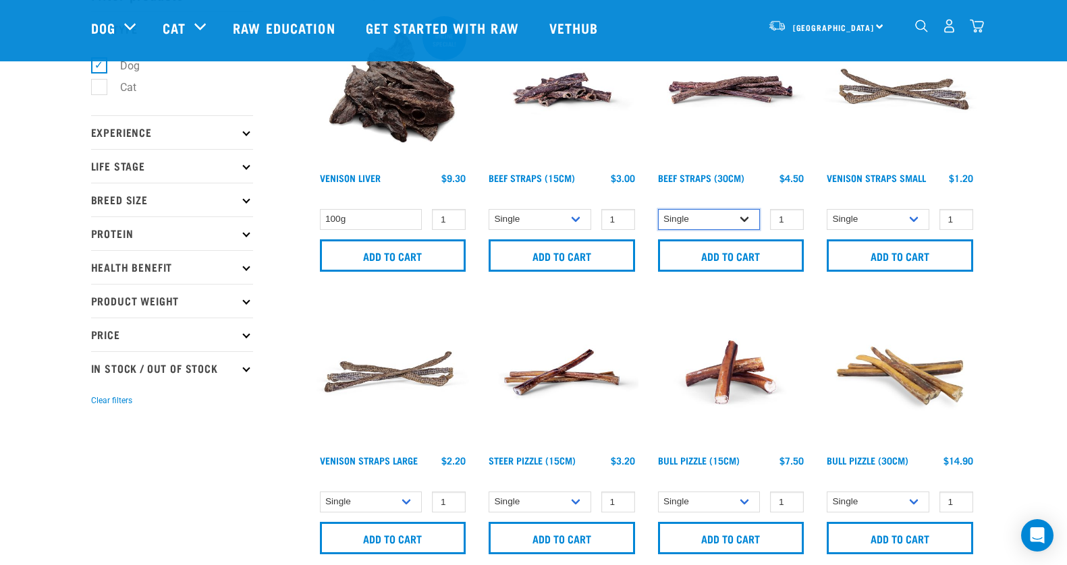
click at [716, 216] on select "Single 6 per pack 25 per pack" at bounding box center [709, 219] width 103 height 21
select select "251920"
click at [658, 209] on select "Single 6 per pack 25 per pack" at bounding box center [709, 219] width 103 height 21
click at [705, 217] on select "Single 6 per pack 25 per pack" at bounding box center [709, 219] width 103 height 21
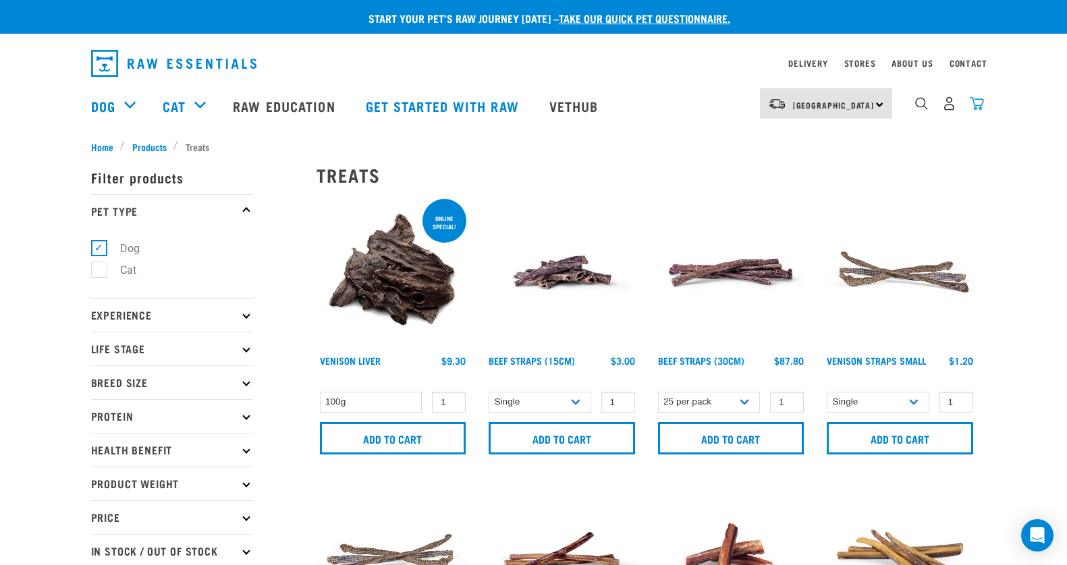
click at [979, 103] on img "dropdown navigation" at bounding box center [977, 103] width 14 height 14
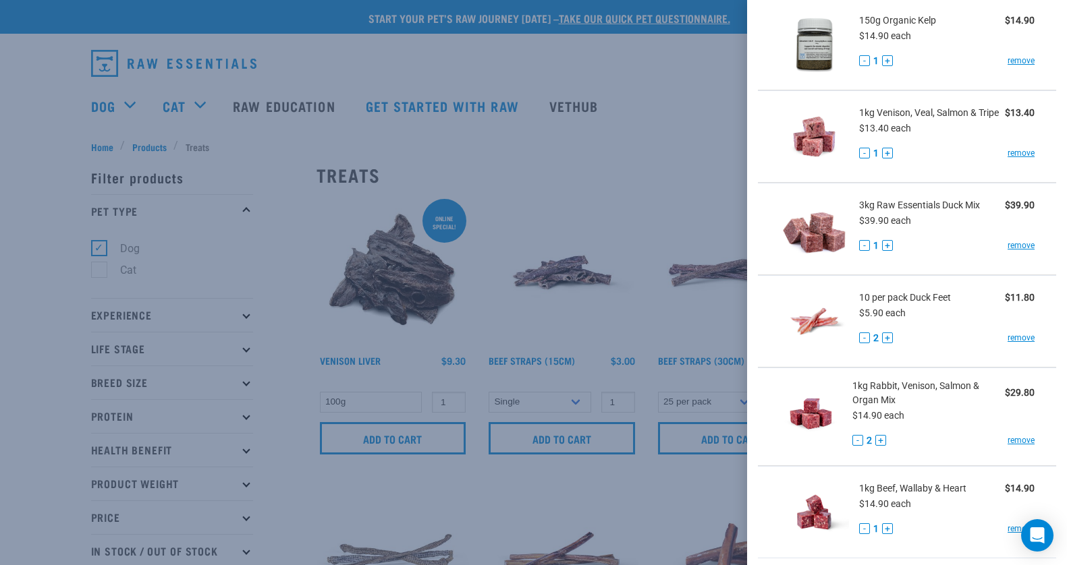
scroll to position [463, 0]
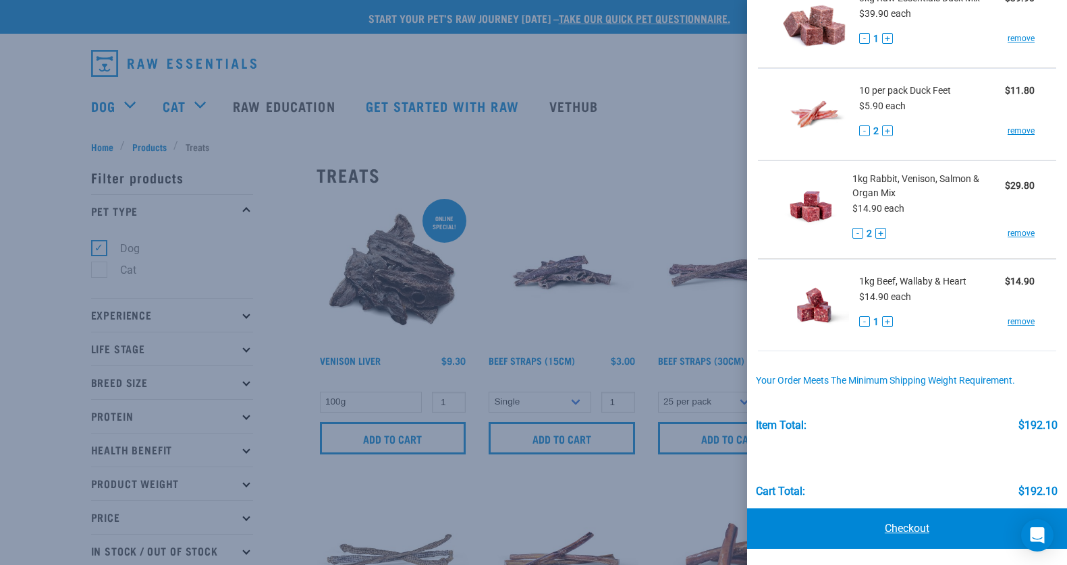
click at [918, 534] on link "Checkout" at bounding box center [907, 529] width 320 height 40
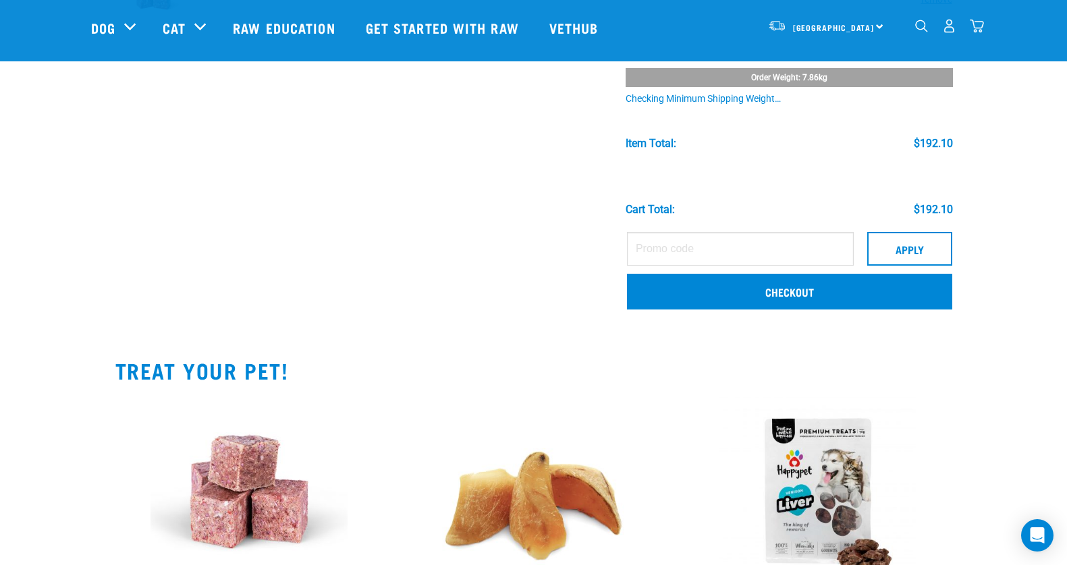
scroll to position [847, 0]
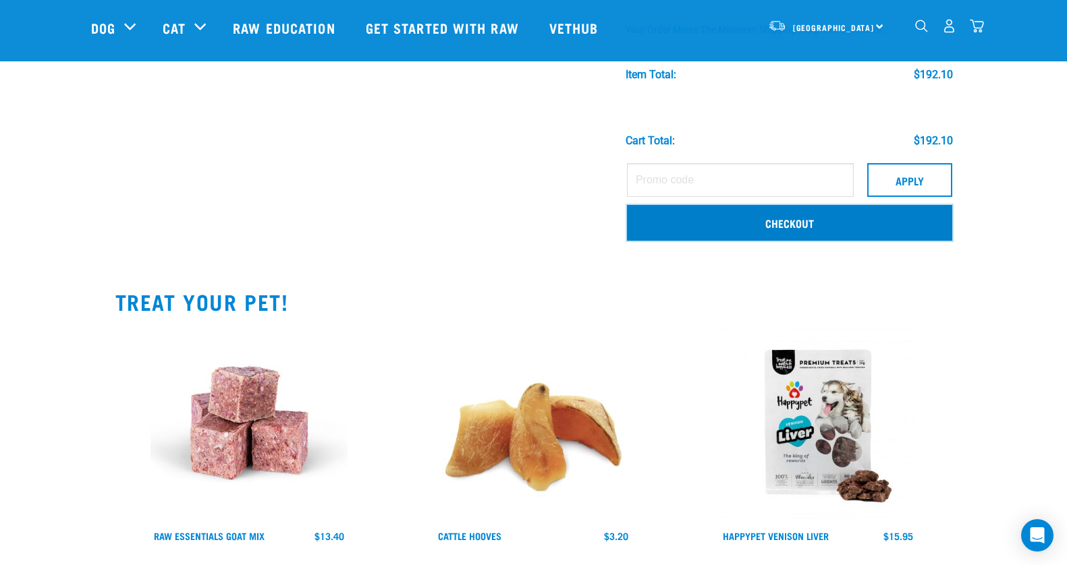
click at [715, 215] on link "Checkout" at bounding box center [789, 222] width 325 height 35
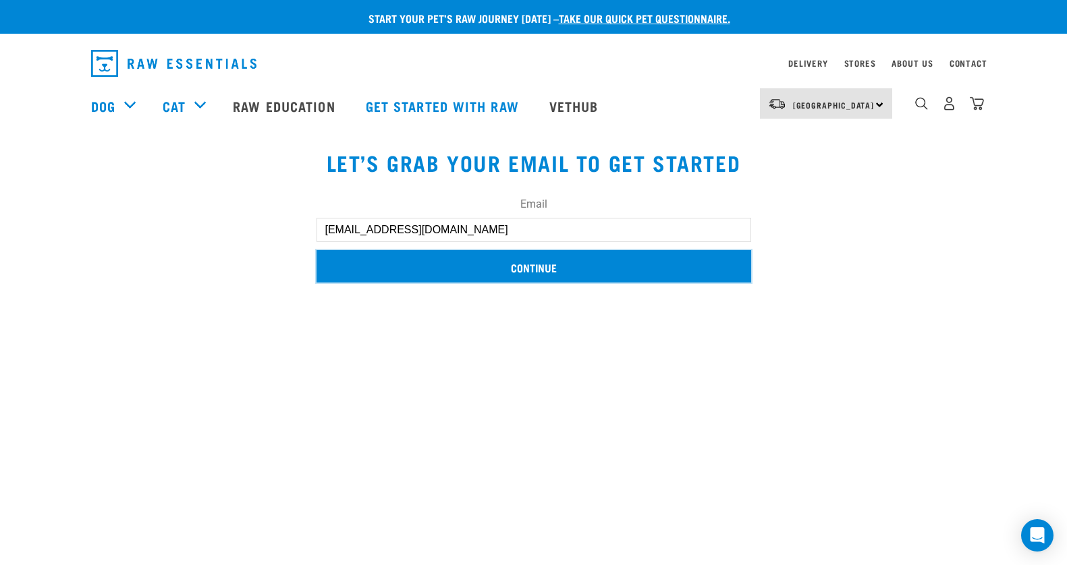
click at [560, 271] on input "Continue" at bounding box center [533, 266] width 435 height 32
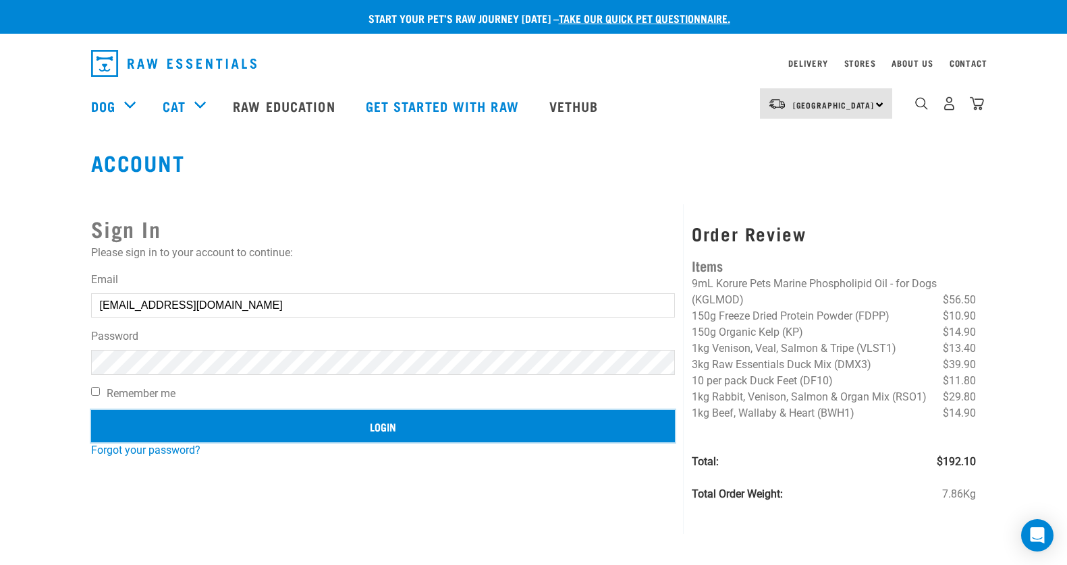
click at [529, 437] on input "Login" at bounding box center [383, 426] width 584 height 32
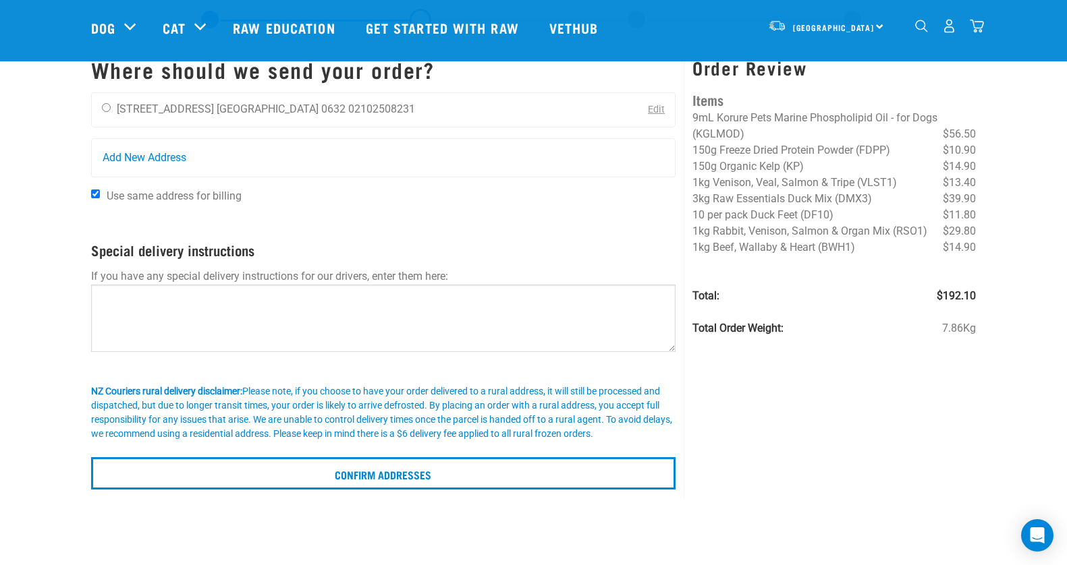
scroll to position [63, 0]
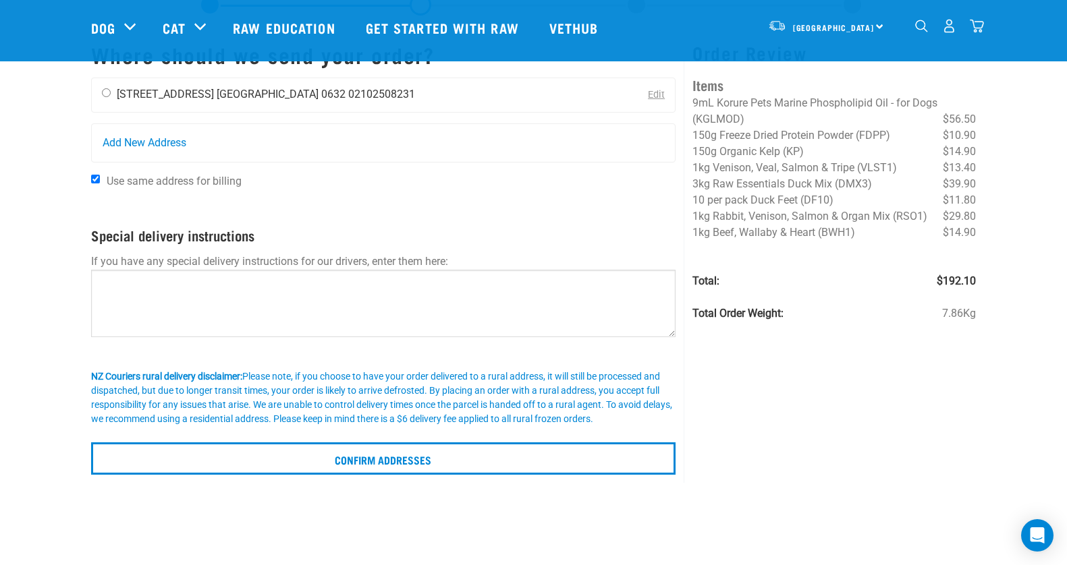
click at [104, 88] on input "radio" at bounding box center [106, 92] width 9 height 9
radio input "true"
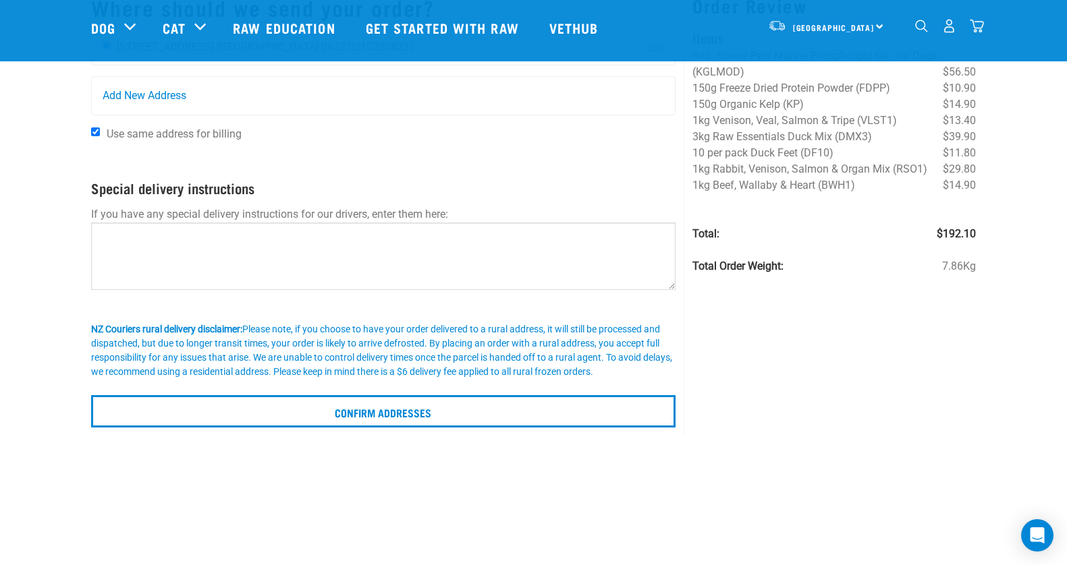
scroll to position [115, 0]
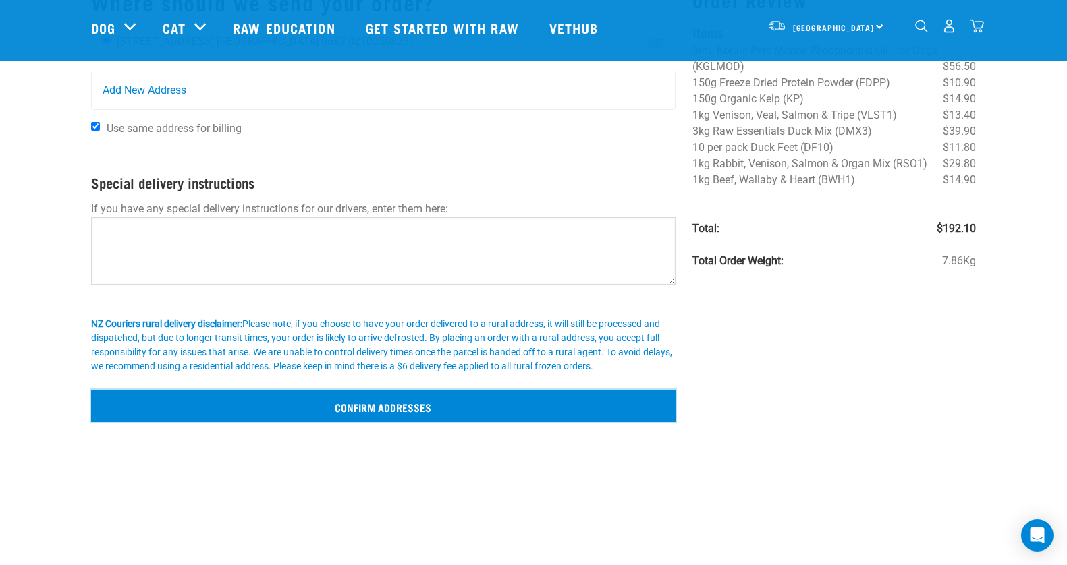
click at [225, 410] on input "Confirm addresses" at bounding box center [383, 406] width 585 height 32
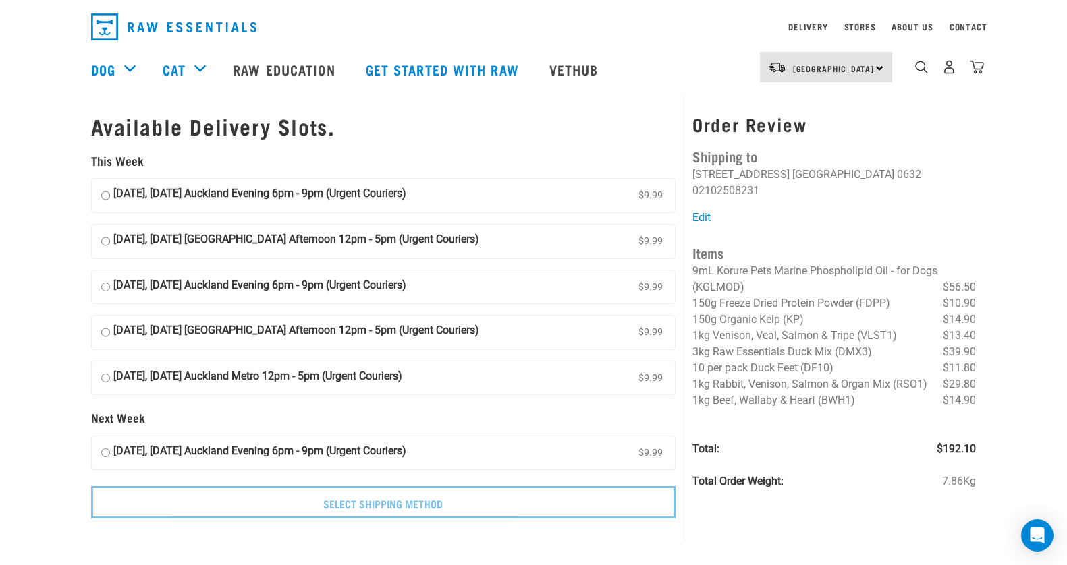
scroll to position [34, 0]
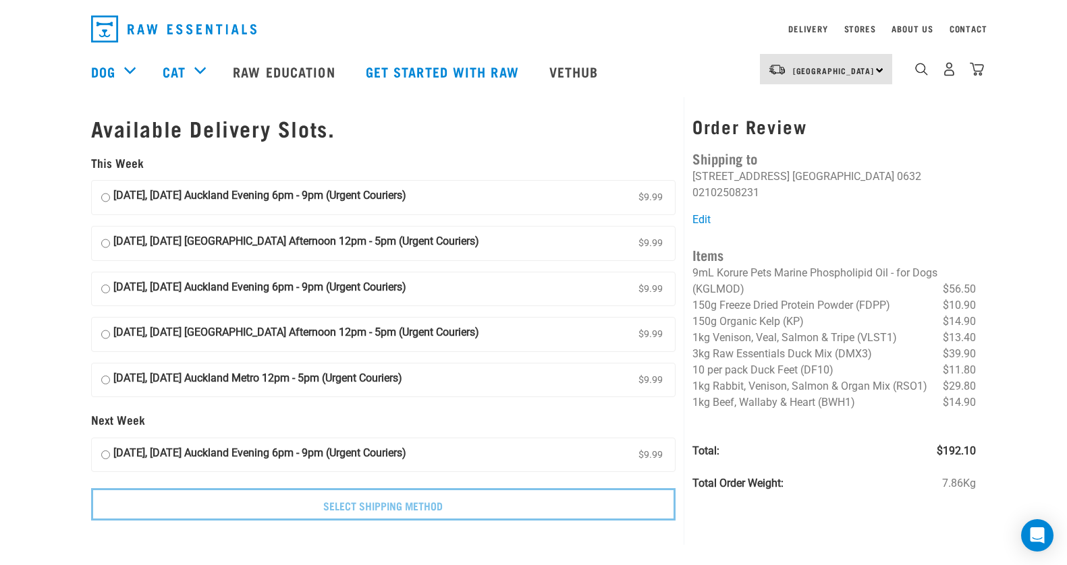
click at [102, 289] on input "17 October, Friday Auckland Evening 6pm - 9pm (Urgent Couriers) $9.99" at bounding box center [105, 289] width 9 height 20
radio input "true"
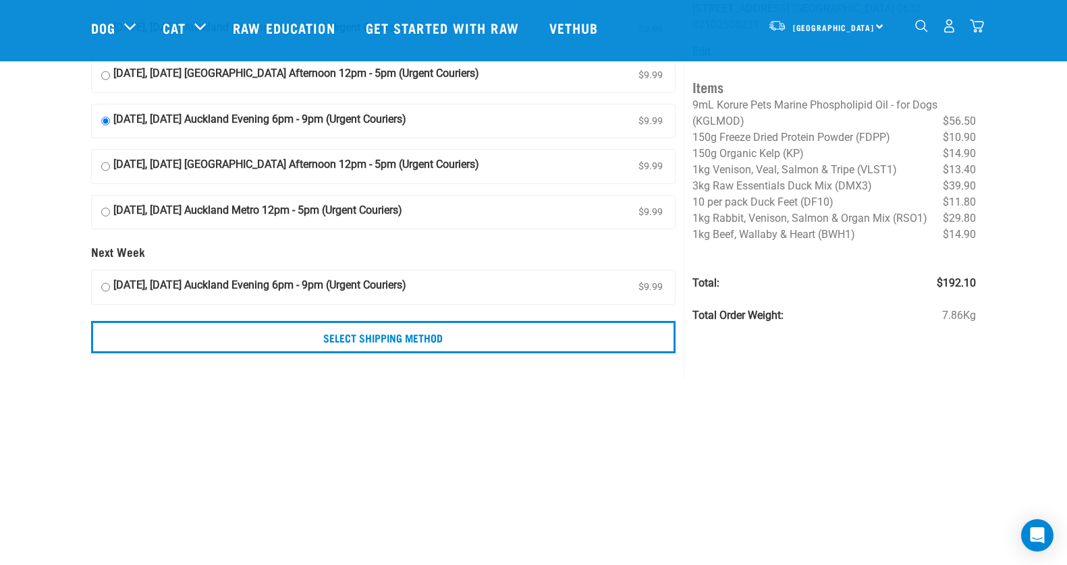
scroll to position [124, 0]
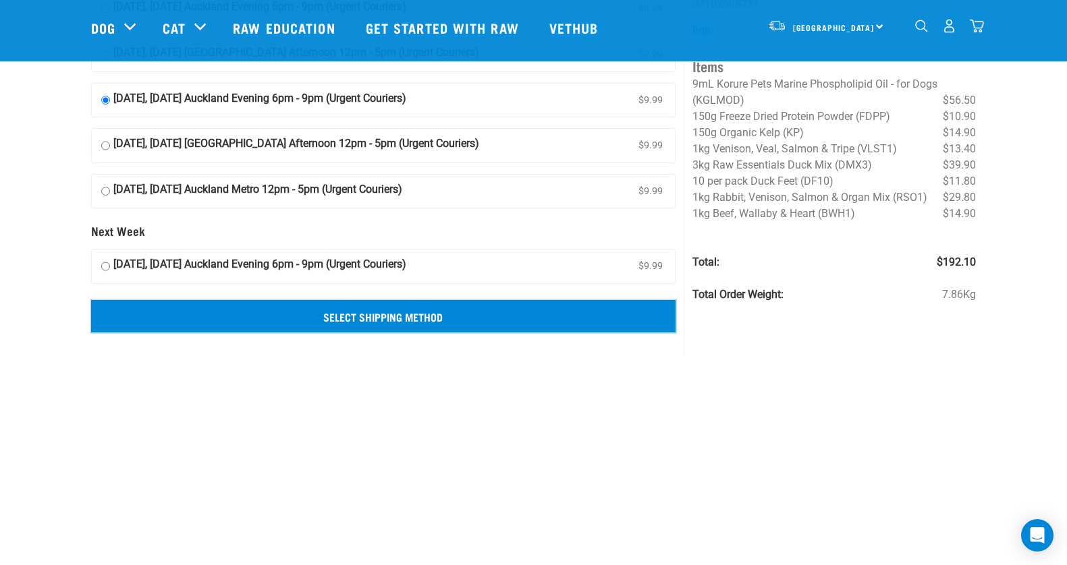
click at [323, 325] on input "Select Shipping Method" at bounding box center [383, 316] width 585 height 32
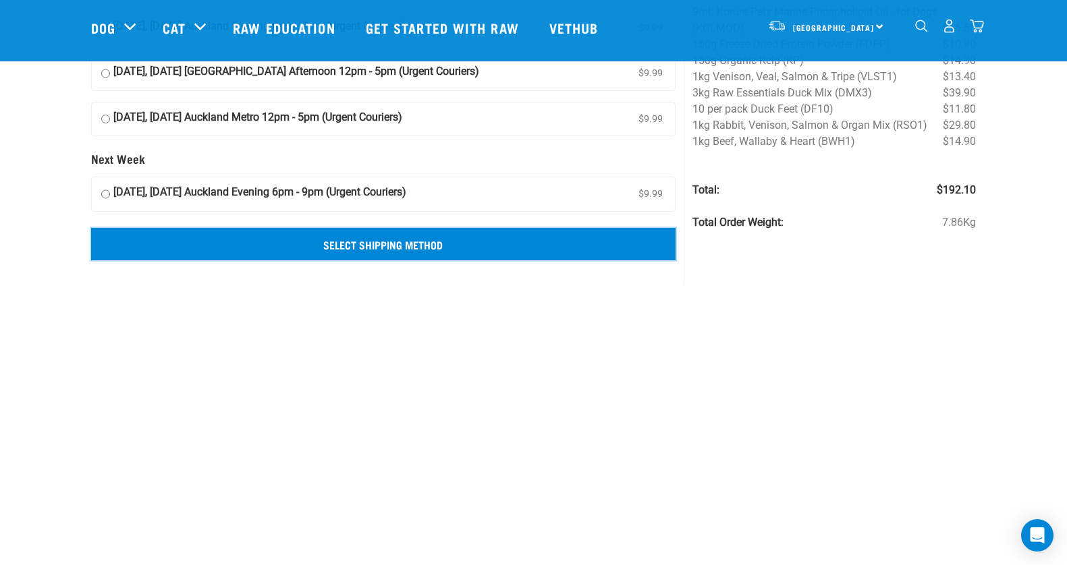
scroll to position [217, 0]
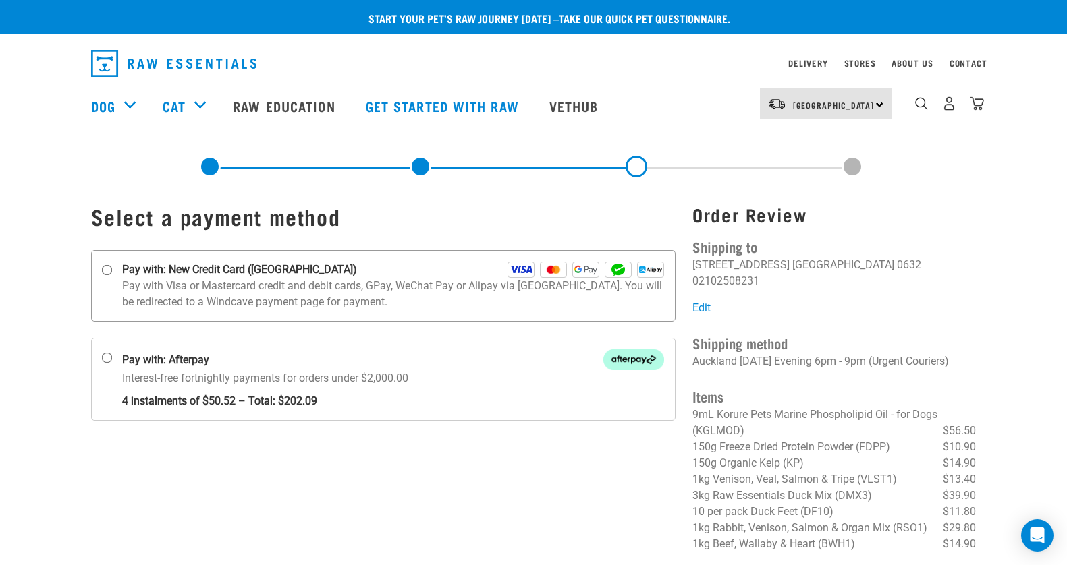
click at [116, 267] on label "Pay with: New Credit Card (Windcave)" at bounding box center [383, 286] width 585 height 72
click at [112, 267] on input "Pay with: New Credit Card (Windcave)" at bounding box center [106, 270] width 11 height 11
radio input "true"
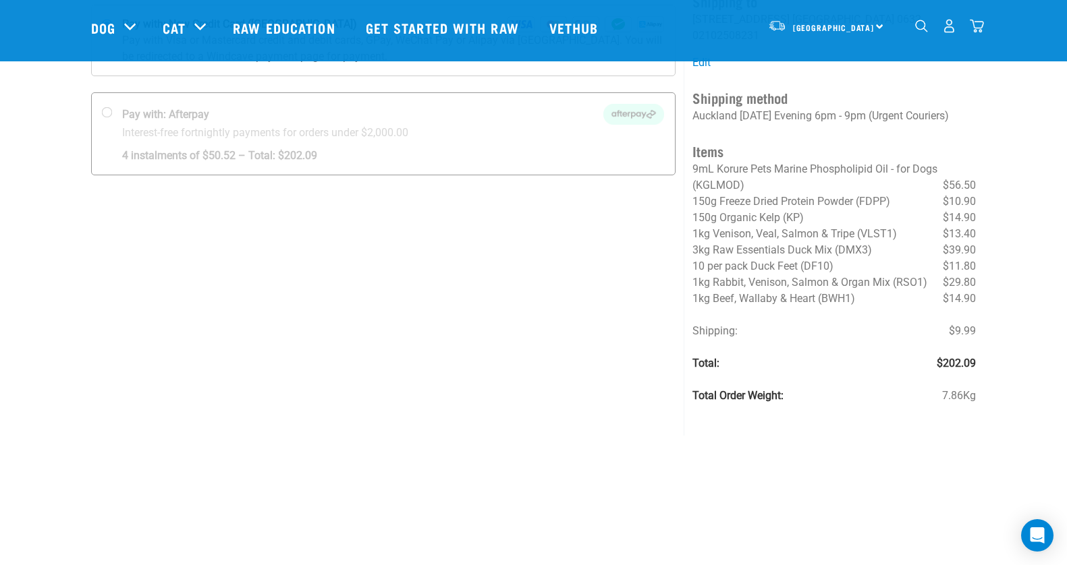
scroll to position [158, 0]
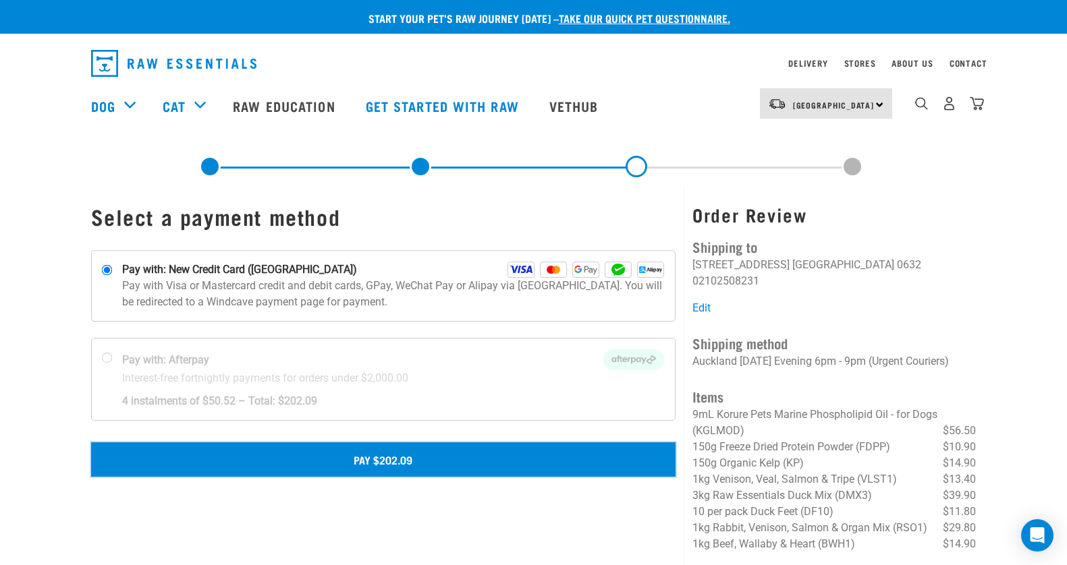
click at [403, 462] on button "Pay $202.09" at bounding box center [383, 460] width 585 height 34
